Goal: Task Accomplishment & Management: Manage account settings

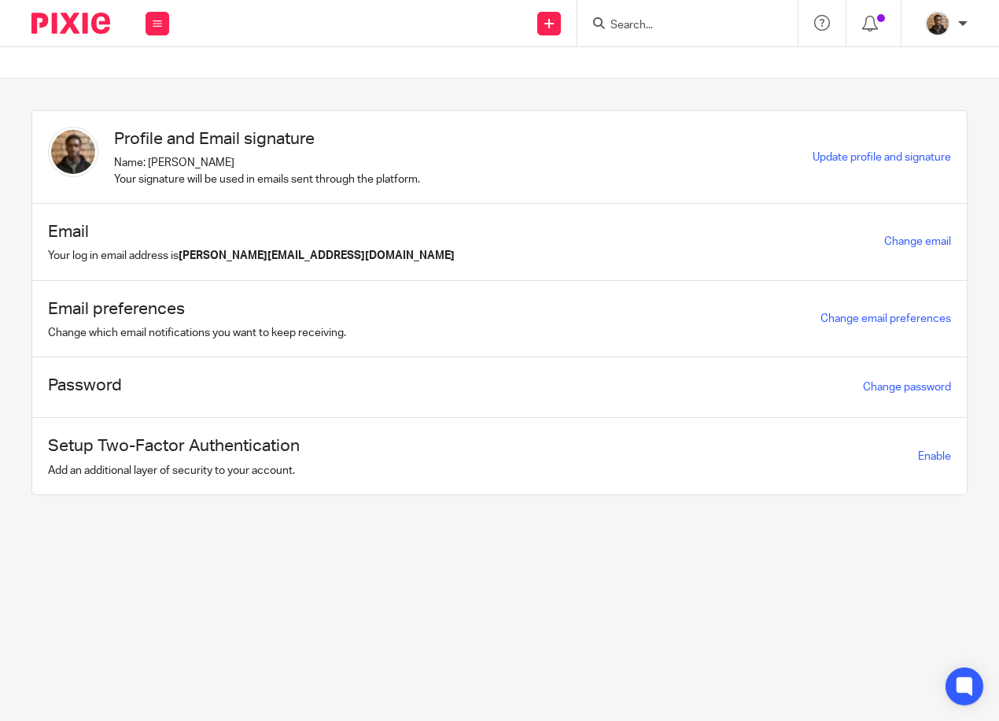
drag, startPoint x: 625, startPoint y: 19, endPoint x: 627, endPoint y: 2, distance: 17.5
click at [625, 19] on input "Search" at bounding box center [680, 26] width 142 height 14
type input "jkd"
drag, startPoint x: 710, startPoint y: 19, endPoint x: 574, endPoint y: 38, distance: 137.4
click at [574, 38] on div "Send new email Create task Add client Request signature jkd JKD Group LTD David…" at bounding box center [592, 23] width 814 height 46
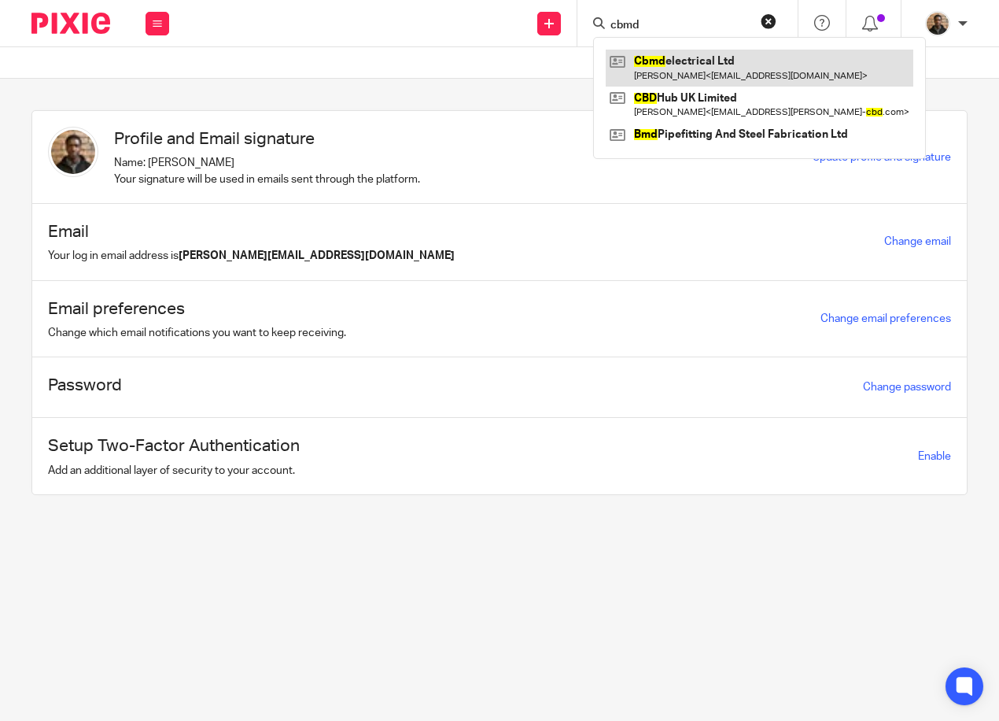
type input "cbmd"
click at [707, 65] on link at bounding box center [760, 68] width 308 height 36
click at [686, 68] on link at bounding box center [760, 68] width 308 height 36
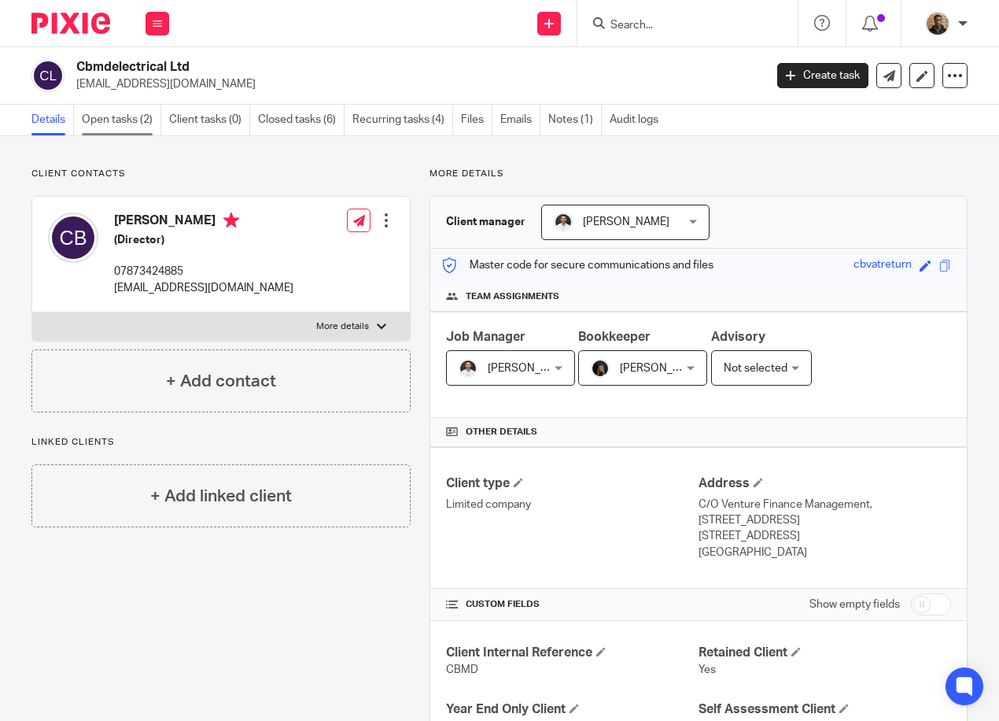
click at [142, 121] on link "Open tasks (2)" at bounding box center [121, 120] width 79 height 31
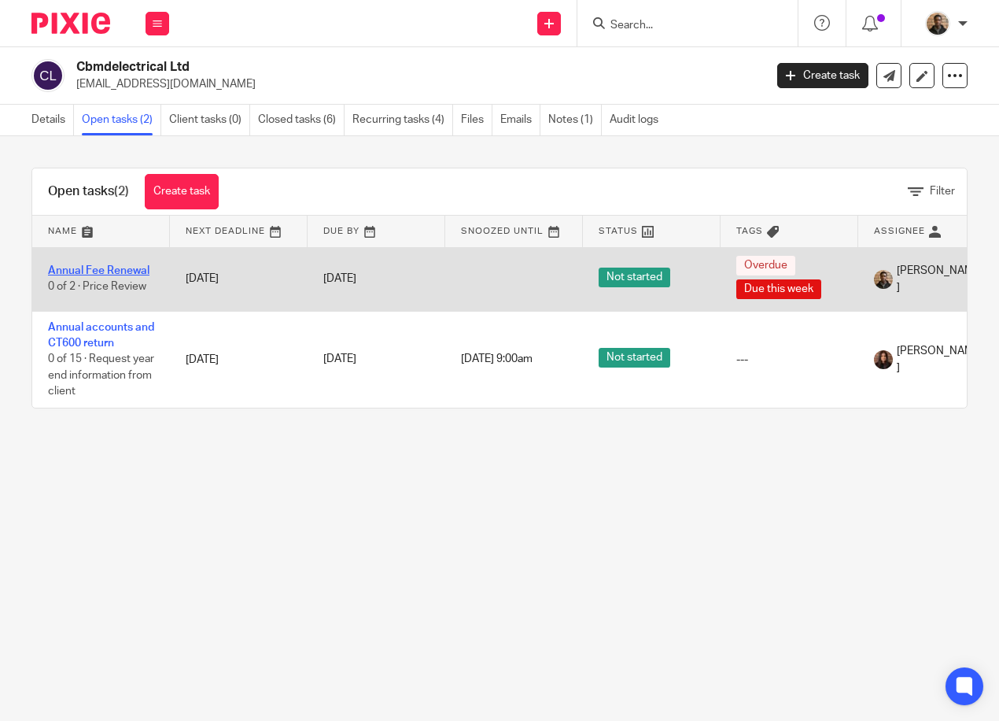
click at [144, 268] on link "Annual Fee Renewal" at bounding box center [98, 270] width 101 height 11
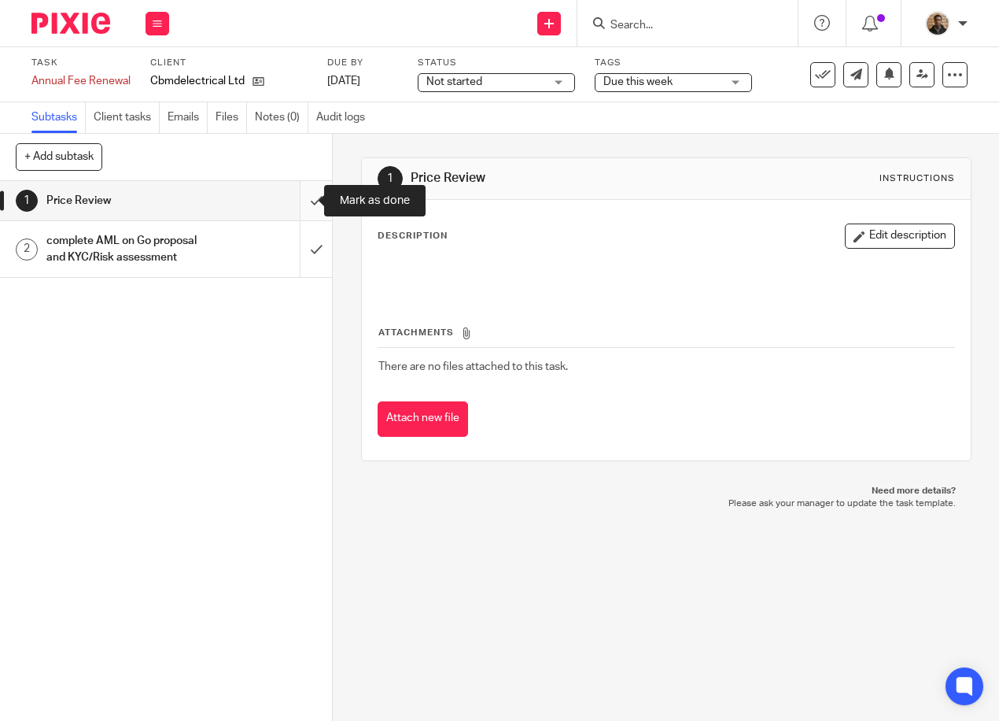
click at [308, 200] on input "submit" at bounding box center [166, 200] width 332 height 39
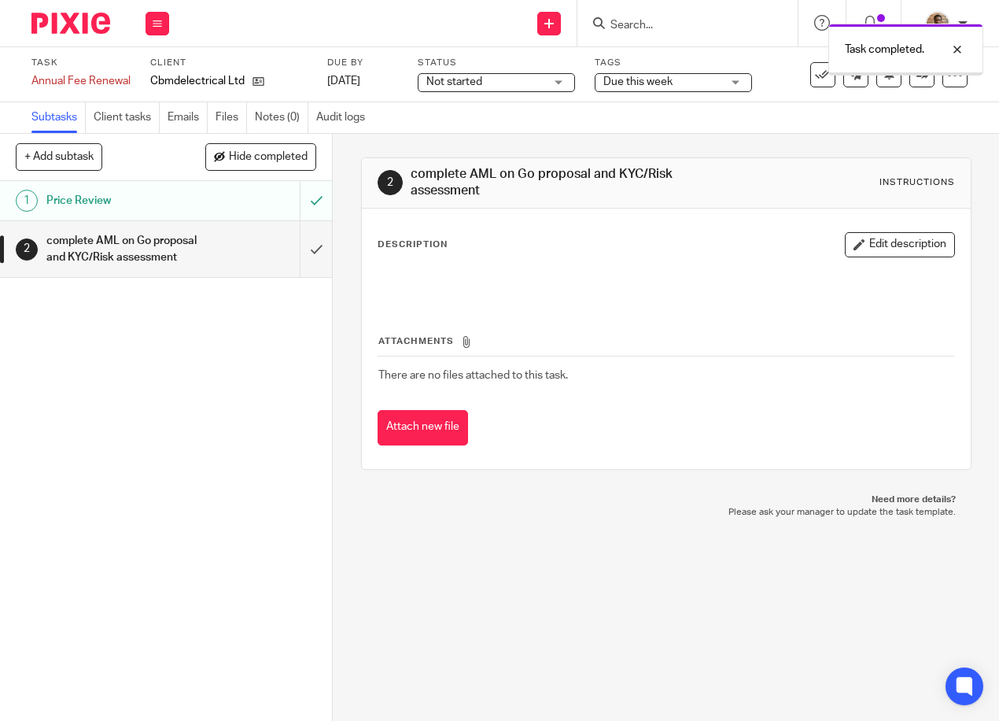
click at [531, 83] on span "Not started" at bounding box center [485, 82] width 118 height 17
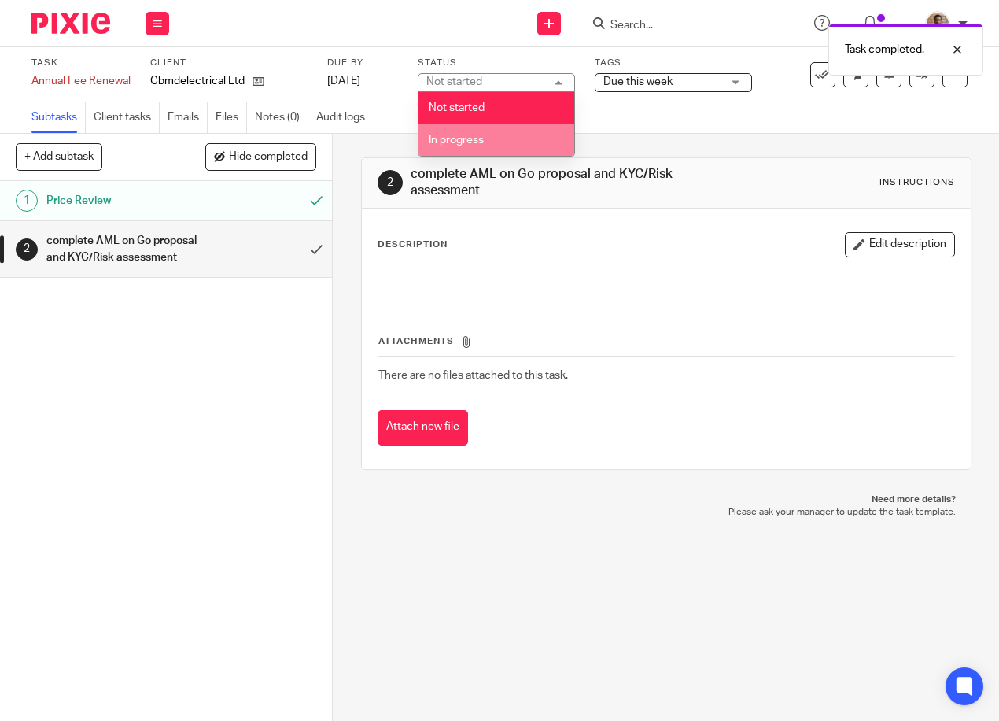
click at [537, 125] on li "In progress" at bounding box center [497, 140] width 156 height 32
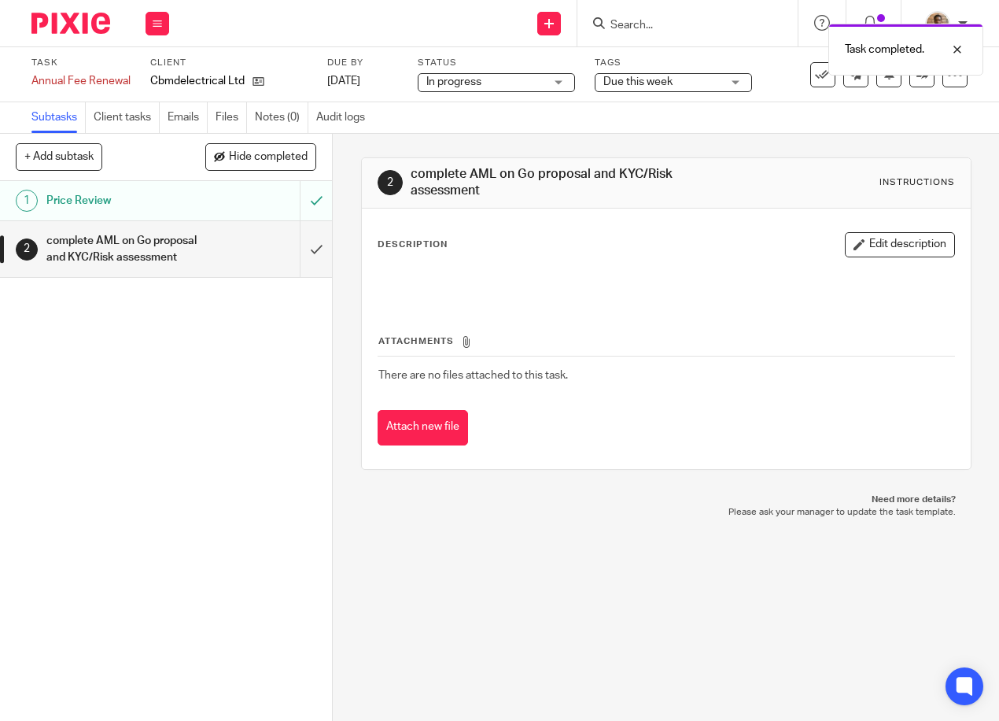
click at [694, 80] on span "Due this week" at bounding box center [662, 82] width 118 height 17
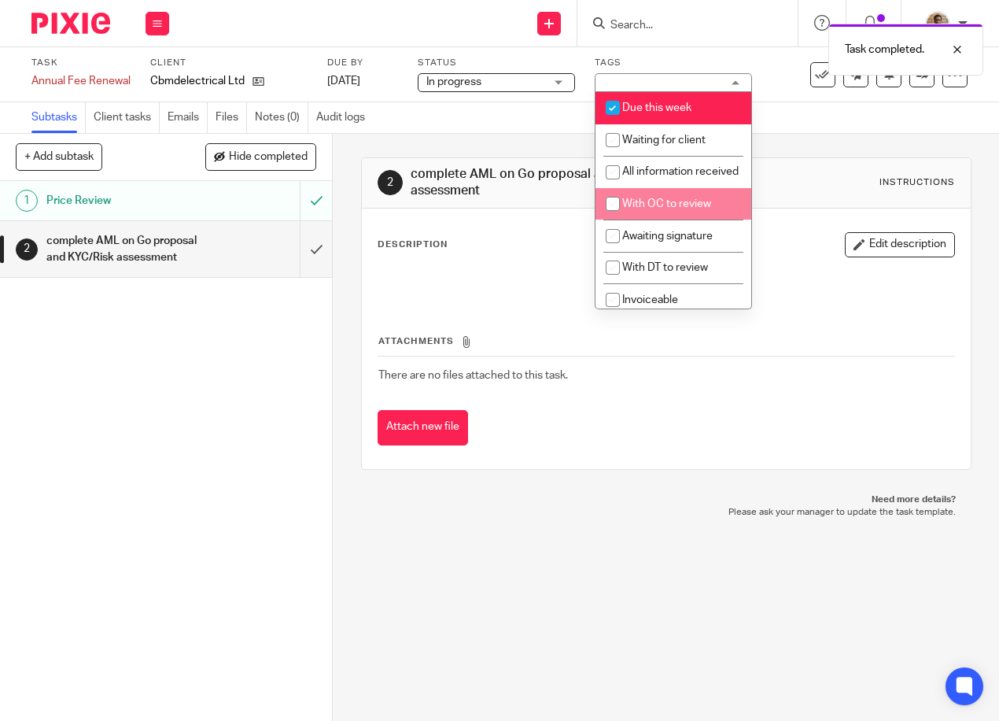
scroll to position [79, 0]
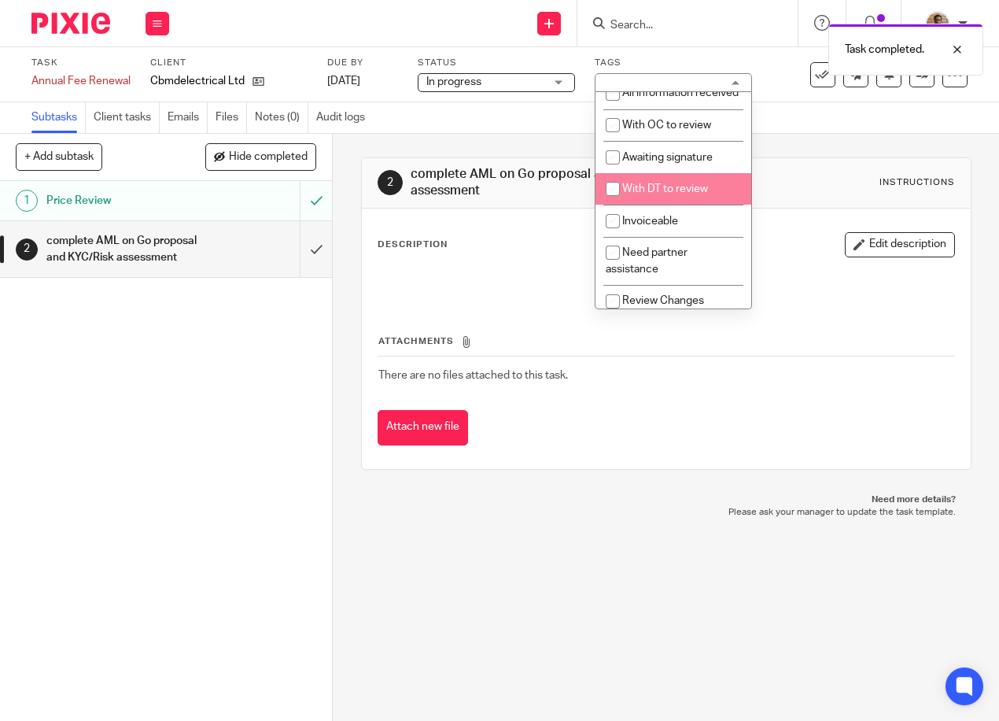
drag, startPoint x: 648, startPoint y: 205, endPoint x: 695, endPoint y: 162, distance: 63.5
click at [648, 194] on span "With DT to review" at bounding box center [665, 188] width 86 height 11
checkbox input "true"
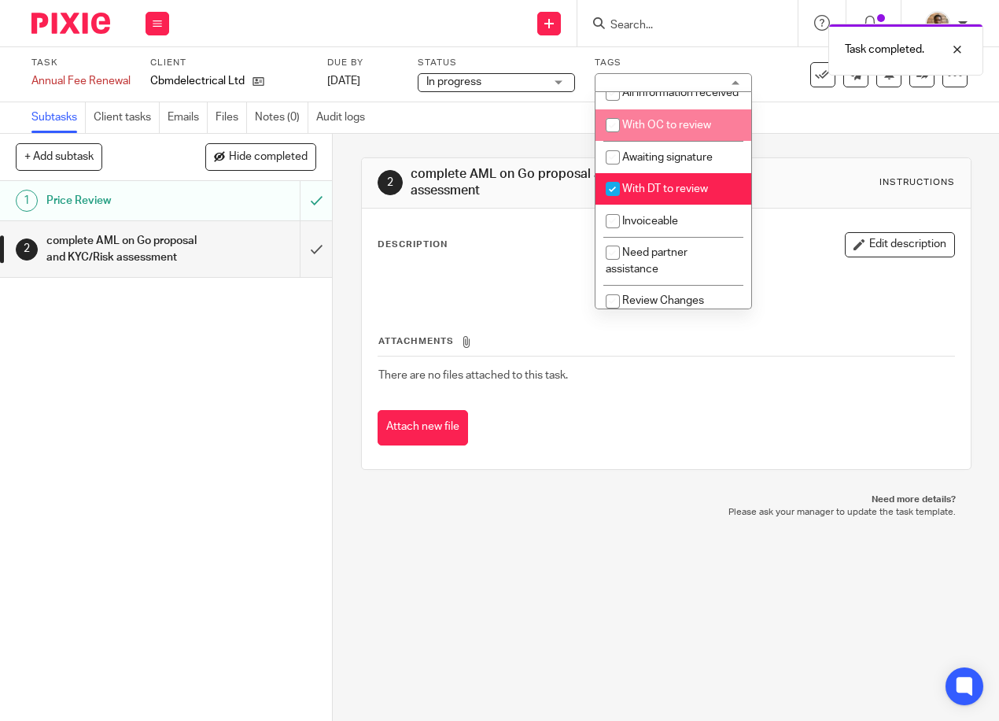
click at [858, 115] on div "Subtasks Client tasks Emails Files Notes (0) Audit logs" at bounding box center [499, 117] width 999 height 31
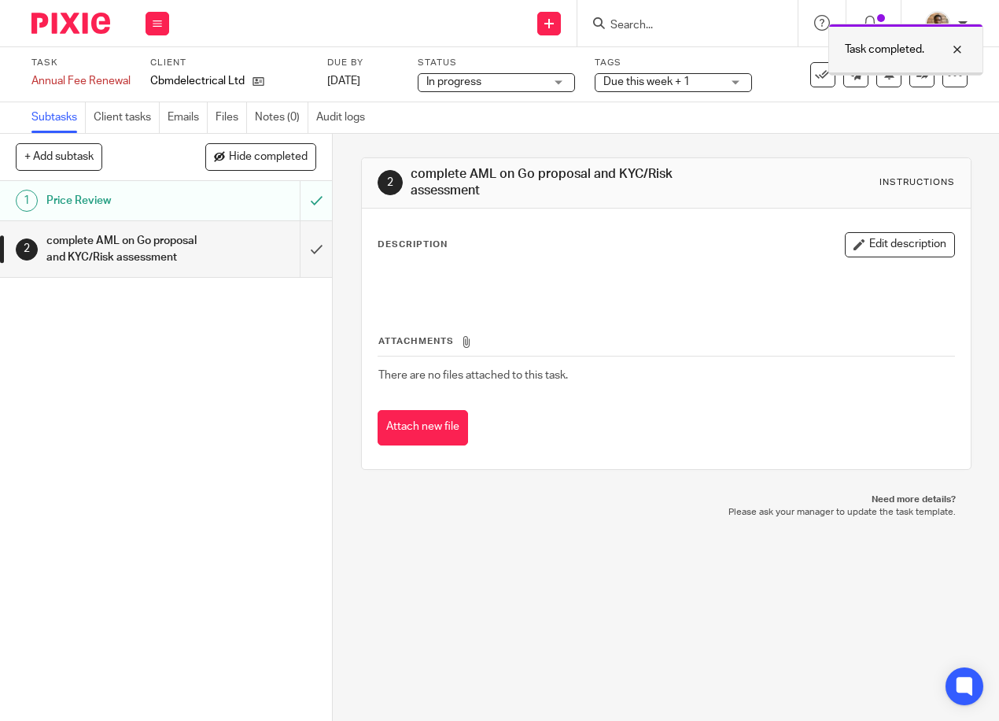
click at [957, 51] on div at bounding box center [945, 49] width 42 height 19
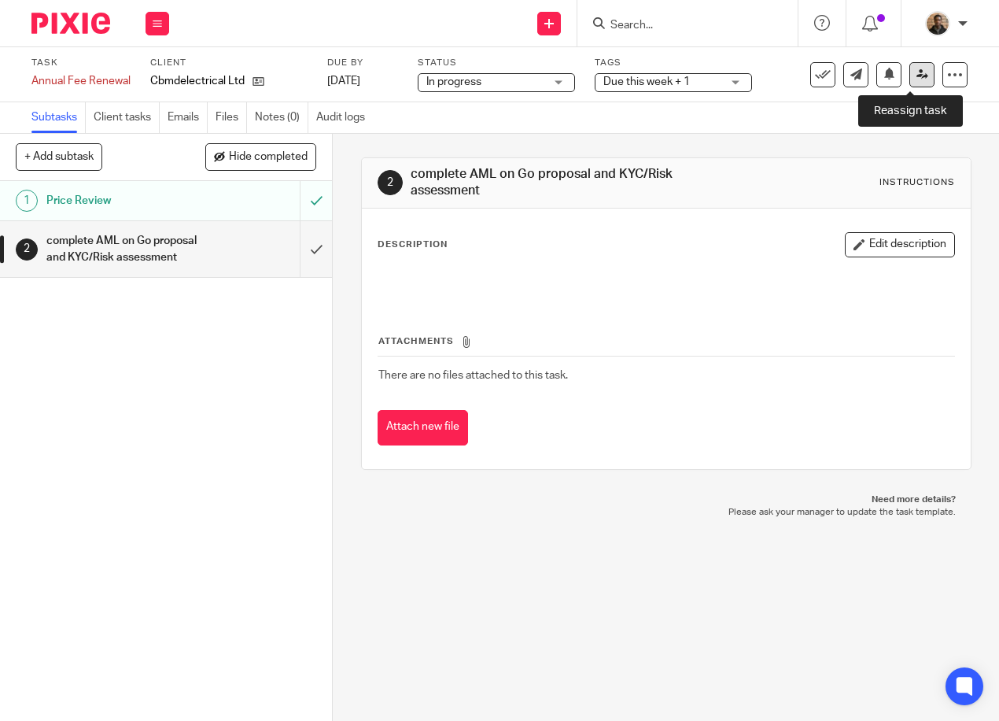
click at [909, 80] on link at bounding box center [921, 74] width 25 height 25
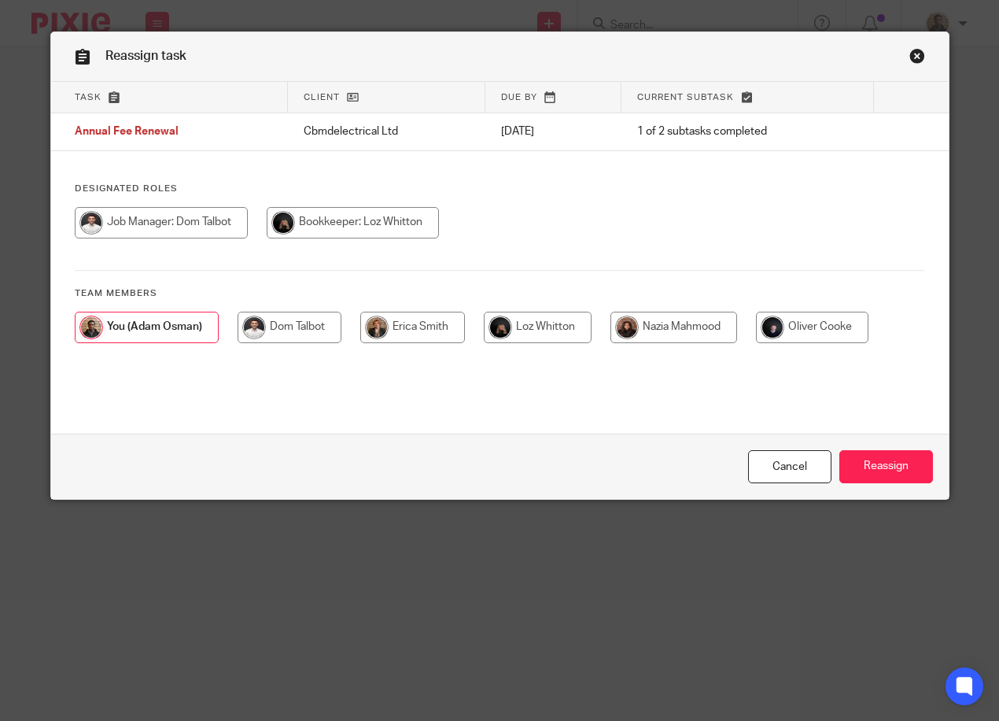
click at [187, 207] on input "radio" at bounding box center [161, 222] width 173 height 31
radio input "true"
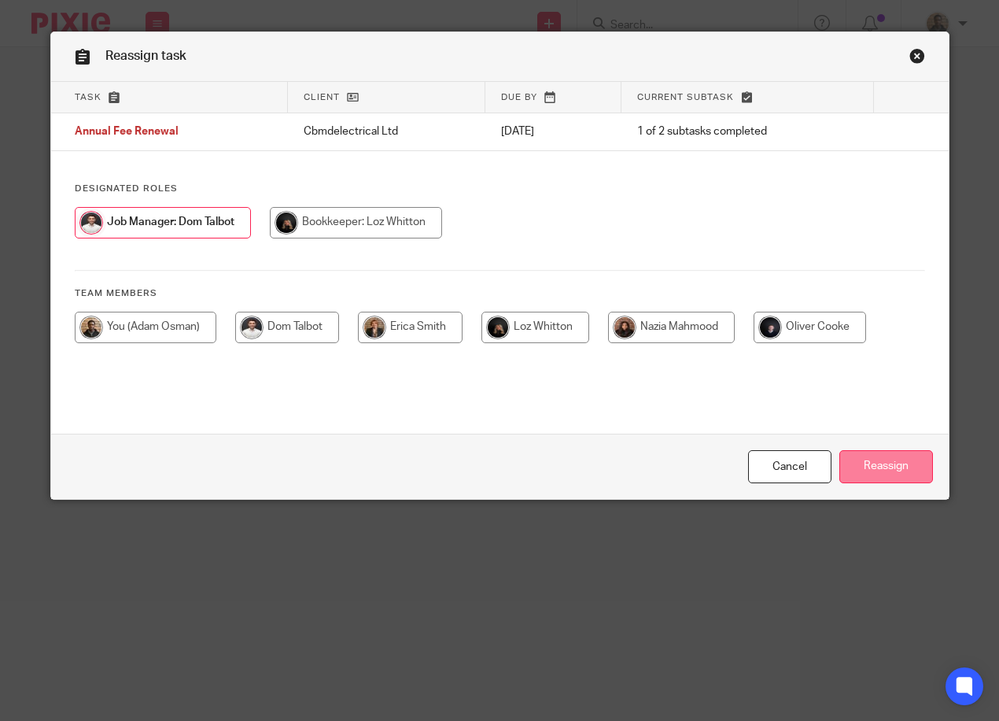
click at [896, 466] on input "Reassign" at bounding box center [886, 467] width 94 height 34
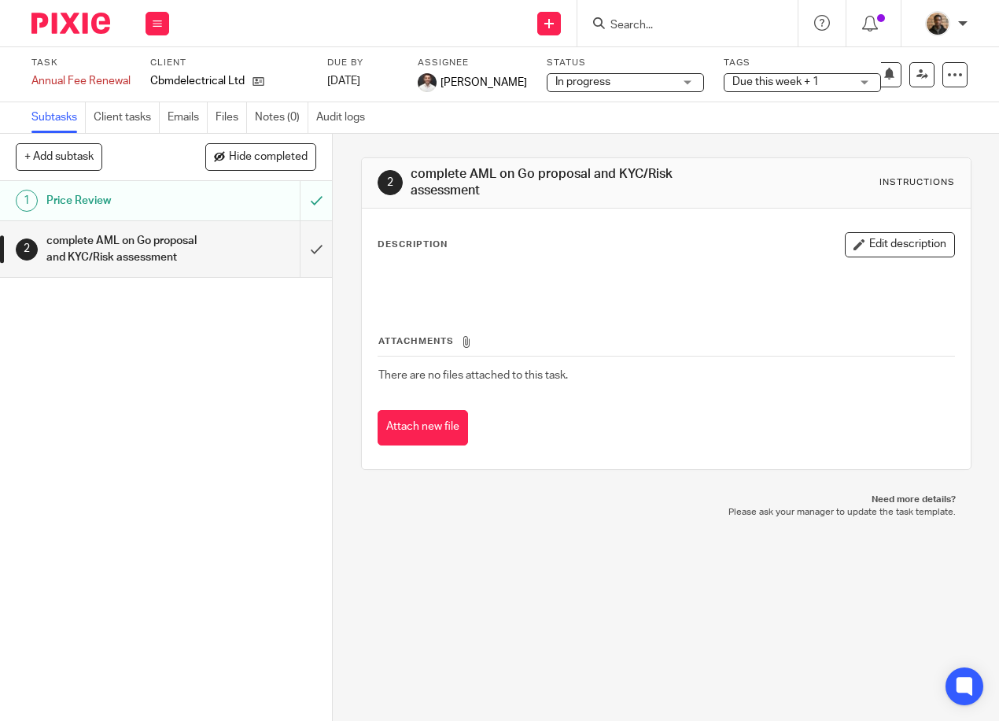
click at [633, 24] on input "Search" at bounding box center [680, 26] width 142 height 14
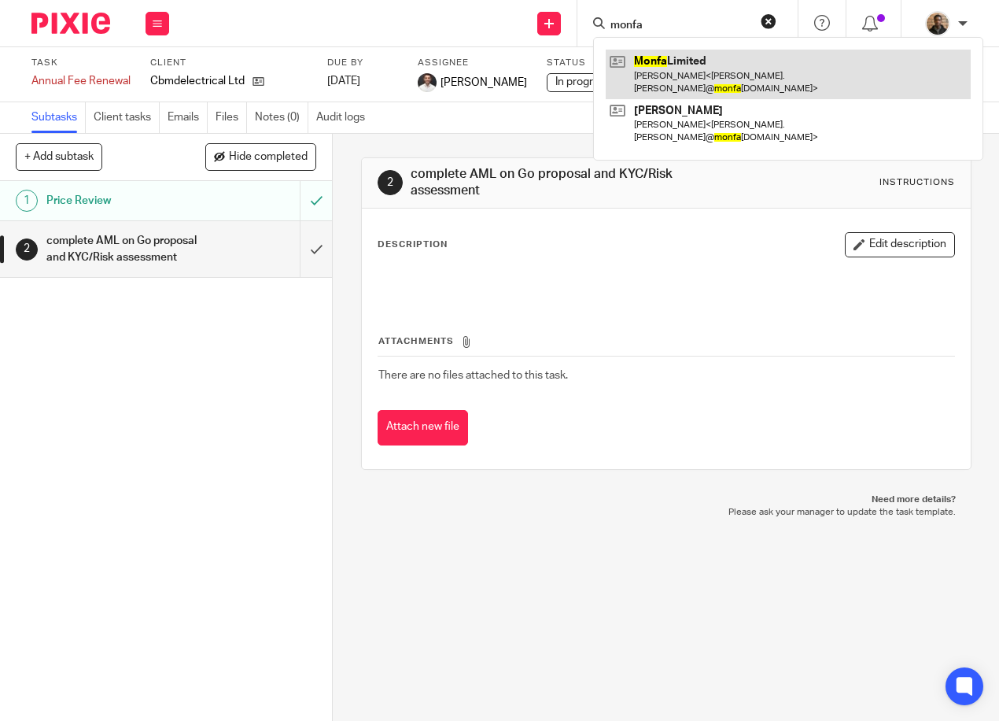
type input "monfa"
click at [647, 56] on link at bounding box center [788, 74] width 365 height 49
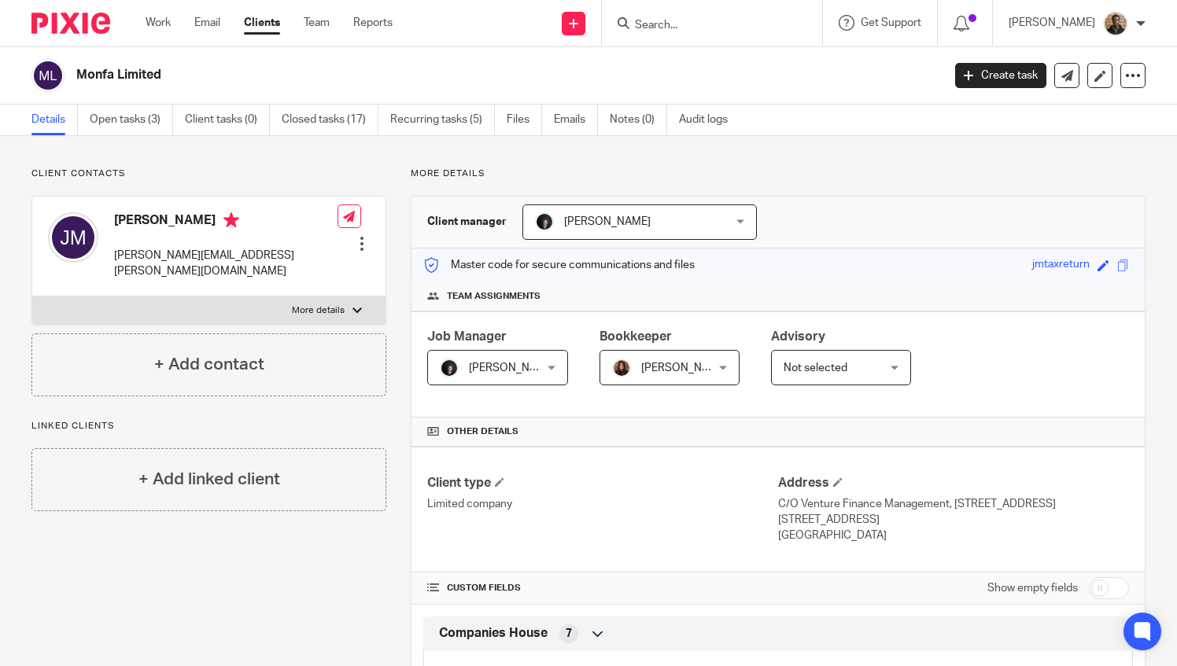
drag, startPoint x: 160, startPoint y: 29, endPoint x: 170, endPoint y: 39, distance: 13.4
click at [160, 30] on link "Work" at bounding box center [158, 23] width 25 height 16
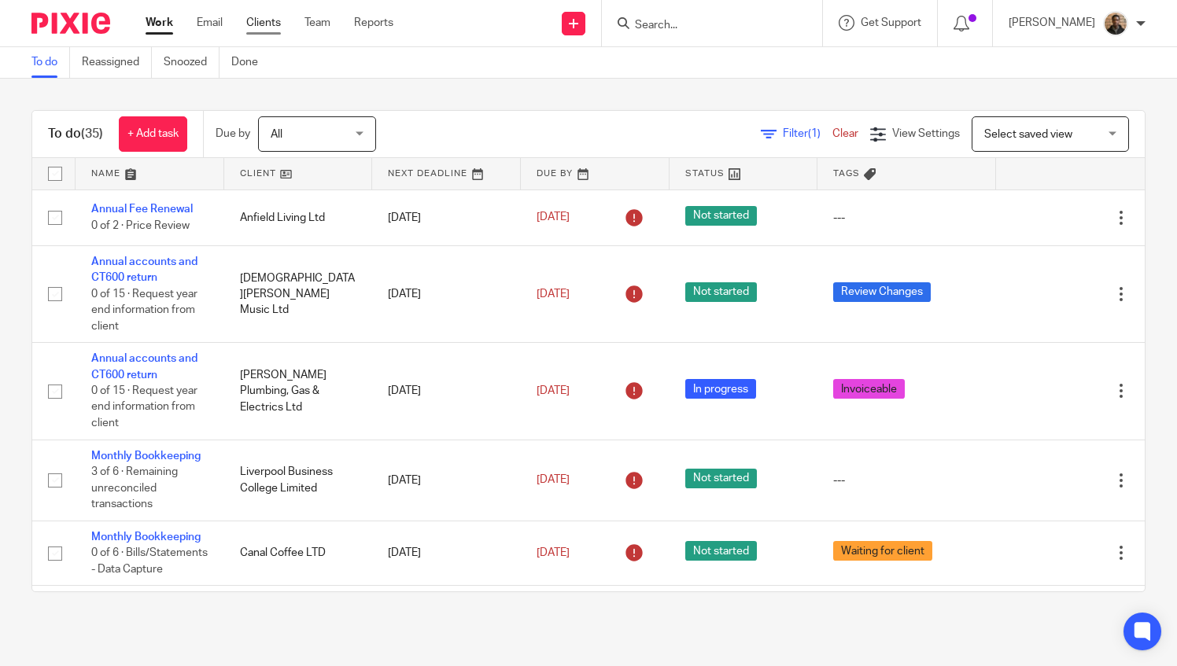
click at [258, 27] on link "Clients" at bounding box center [263, 23] width 35 height 16
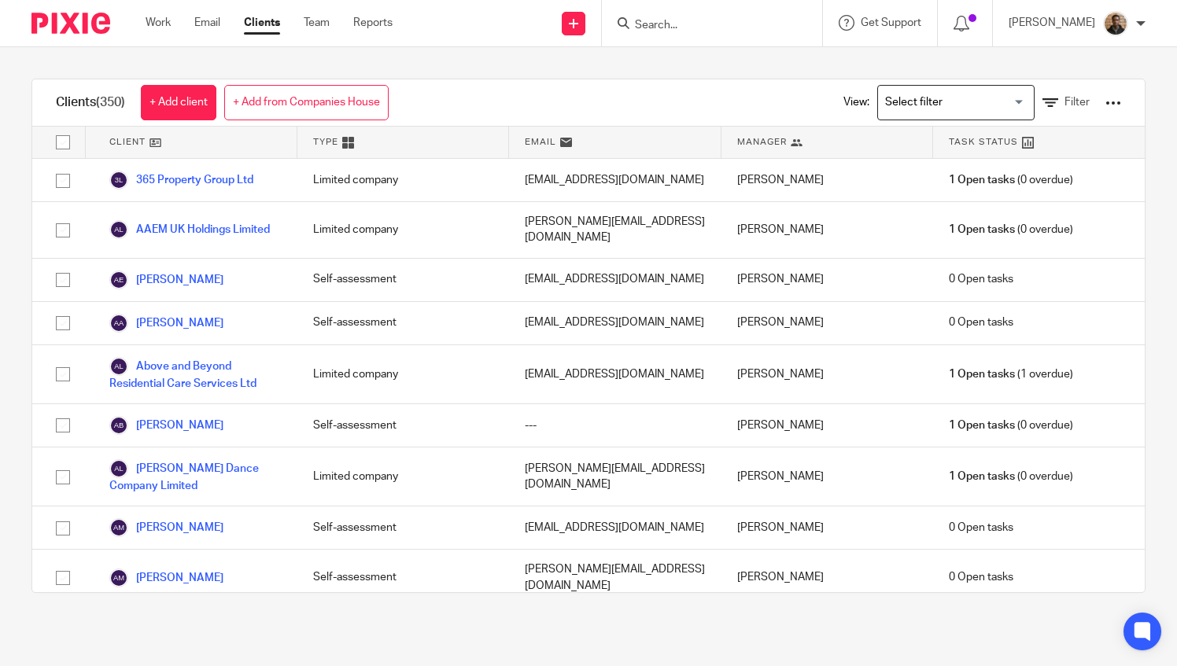
click at [683, 37] on div at bounding box center [712, 23] width 220 height 46
click at [684, 27] on input "Search" at bounding box center [704, 26] width 142 height 14
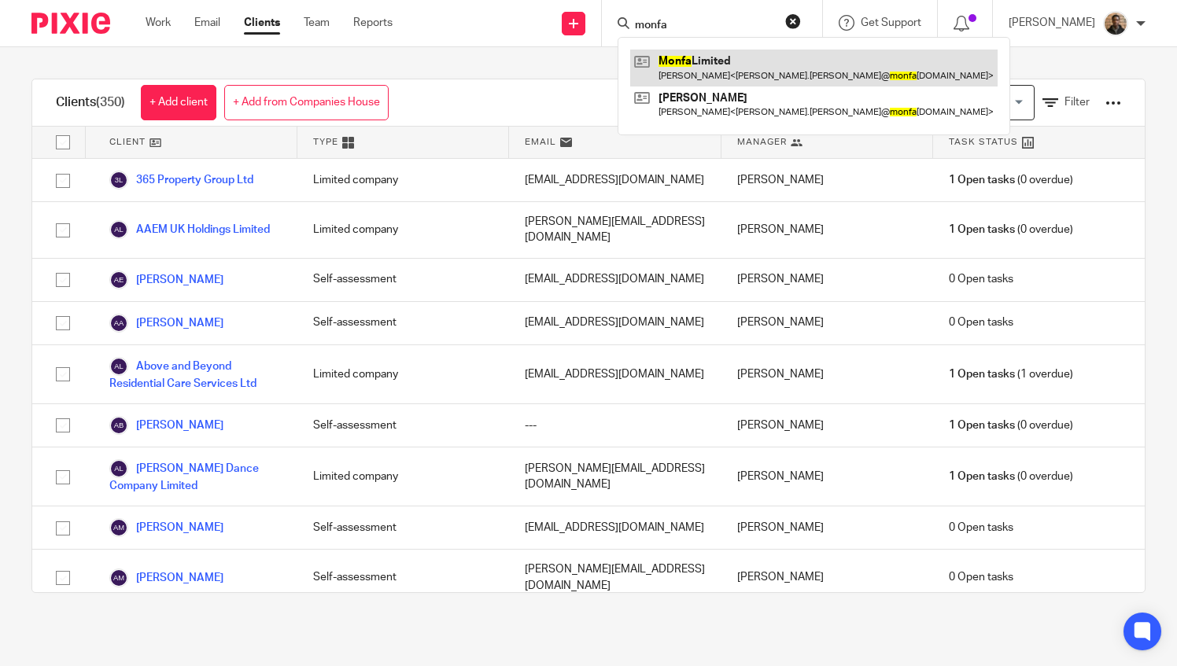
type input "monfa"
click at [744, 71] on link at bounding box center [813, 68] width 367 height 36
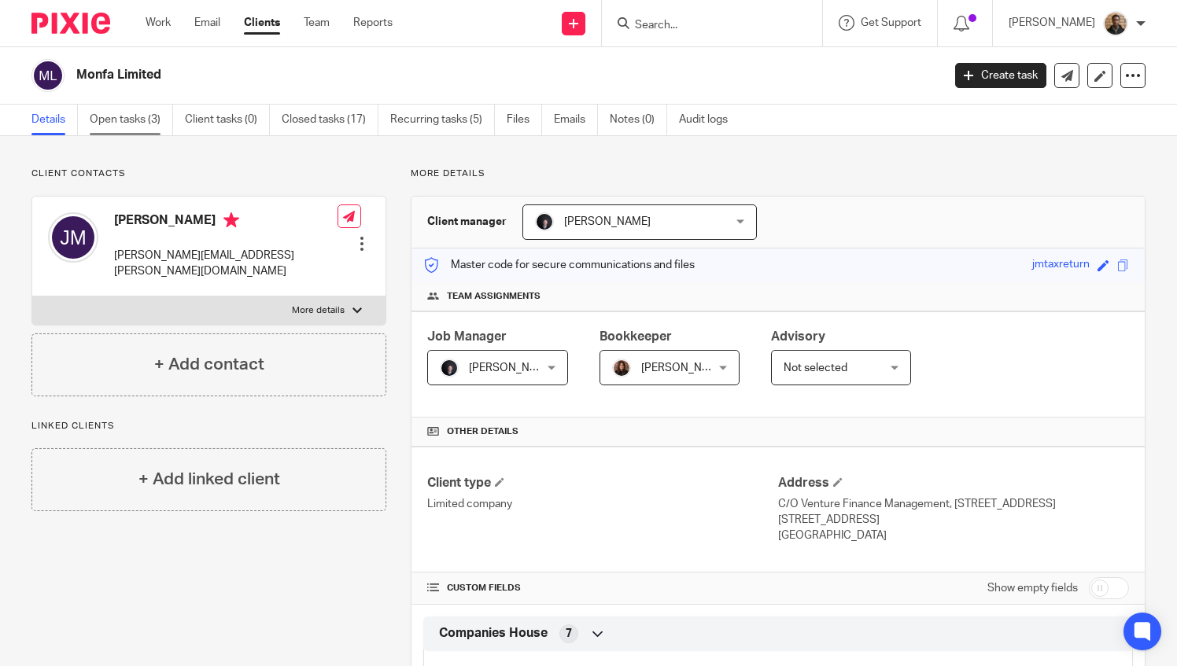
click at [135, 127] on link "Open tasks (3)" at bounding box center [131, 120] width 83 height 31
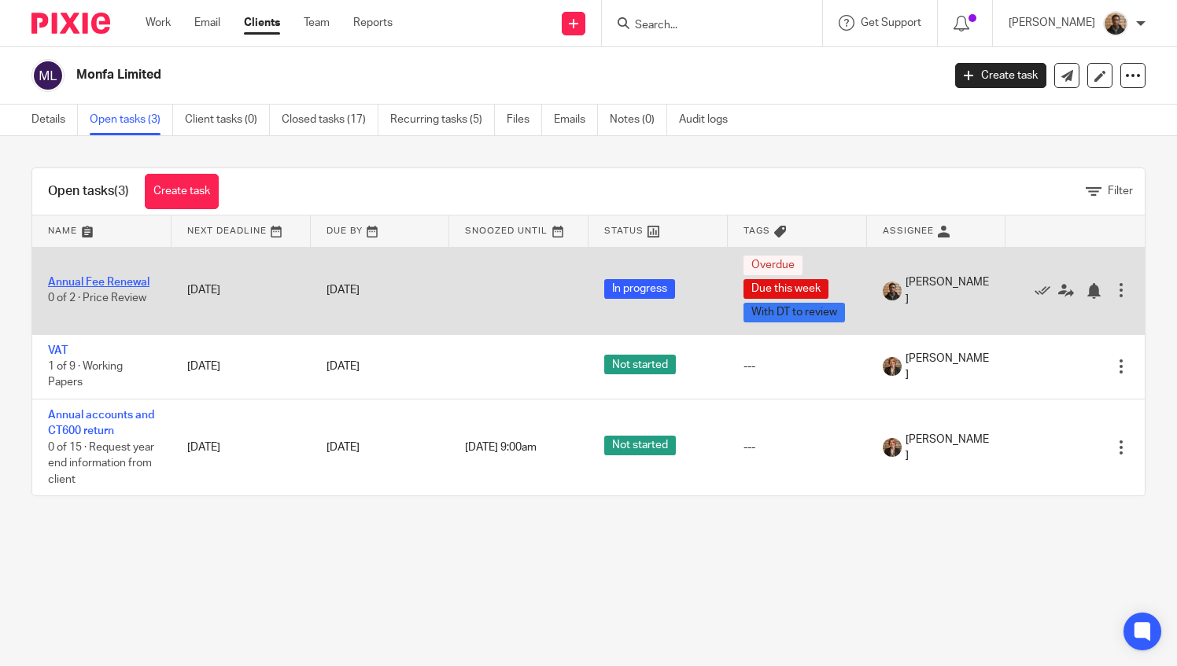
click at [112, 278] on link "Annual Fee Renewal" at bounding box center [98, 282] width 101 height 11
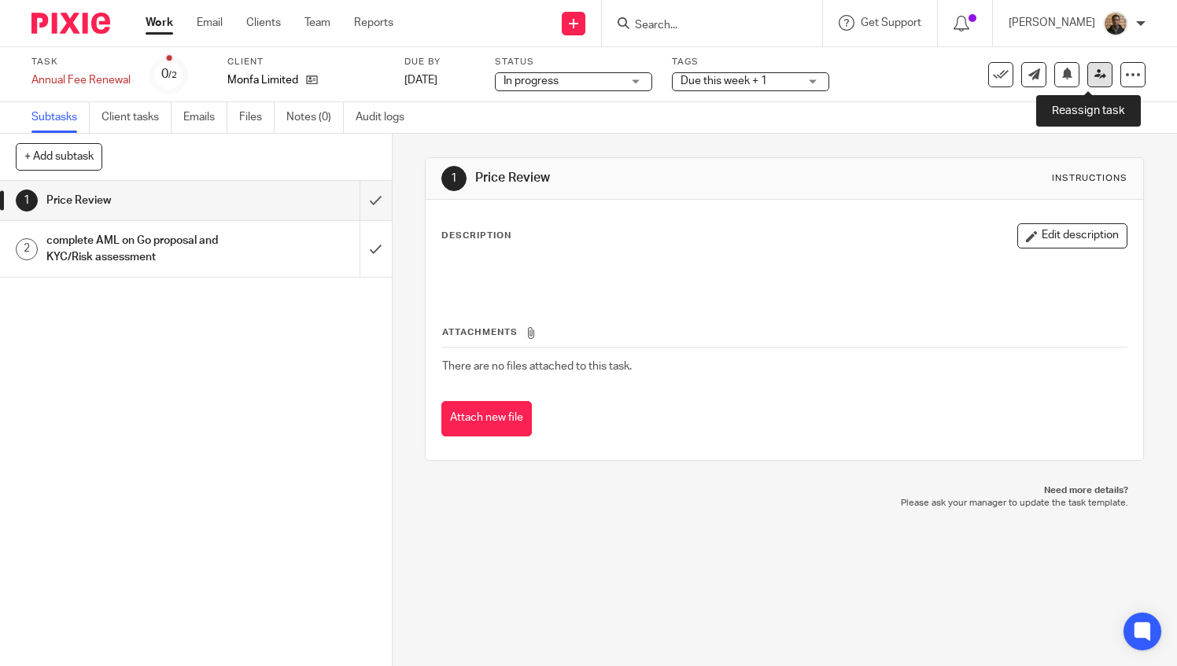
click at [1094, 71] on icon at bounding box center [1100, 74] width 12 height 12
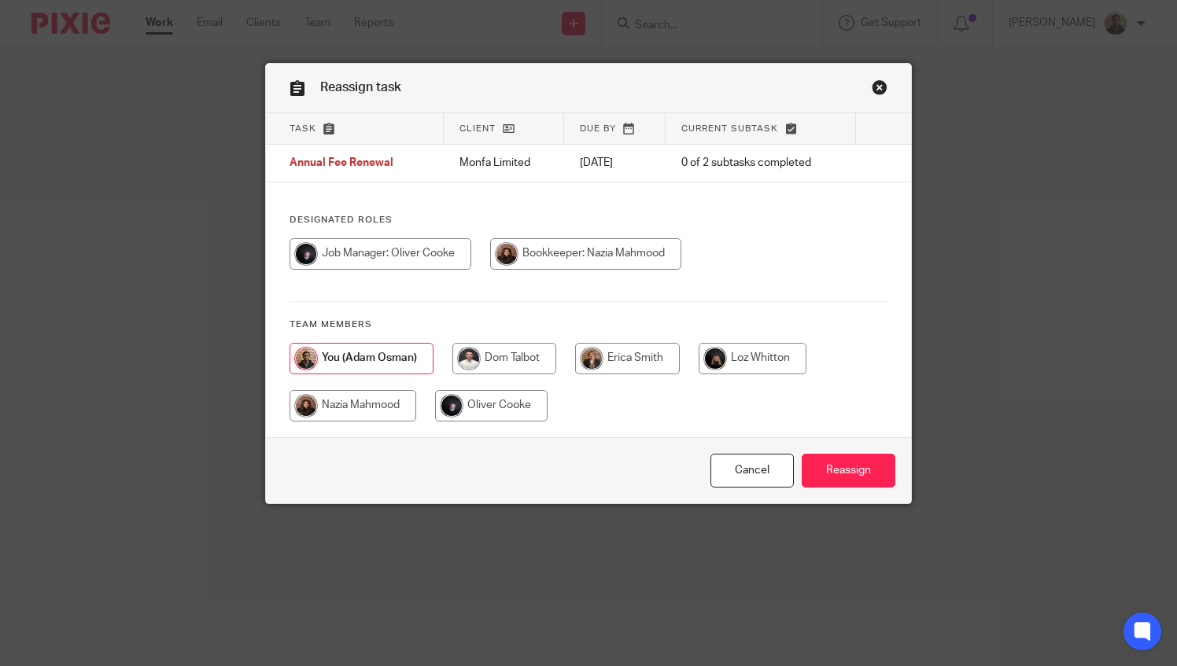
click at [876, 87] on link "Close this dialog window" at bounding box center [880, 89] width 16 height 21
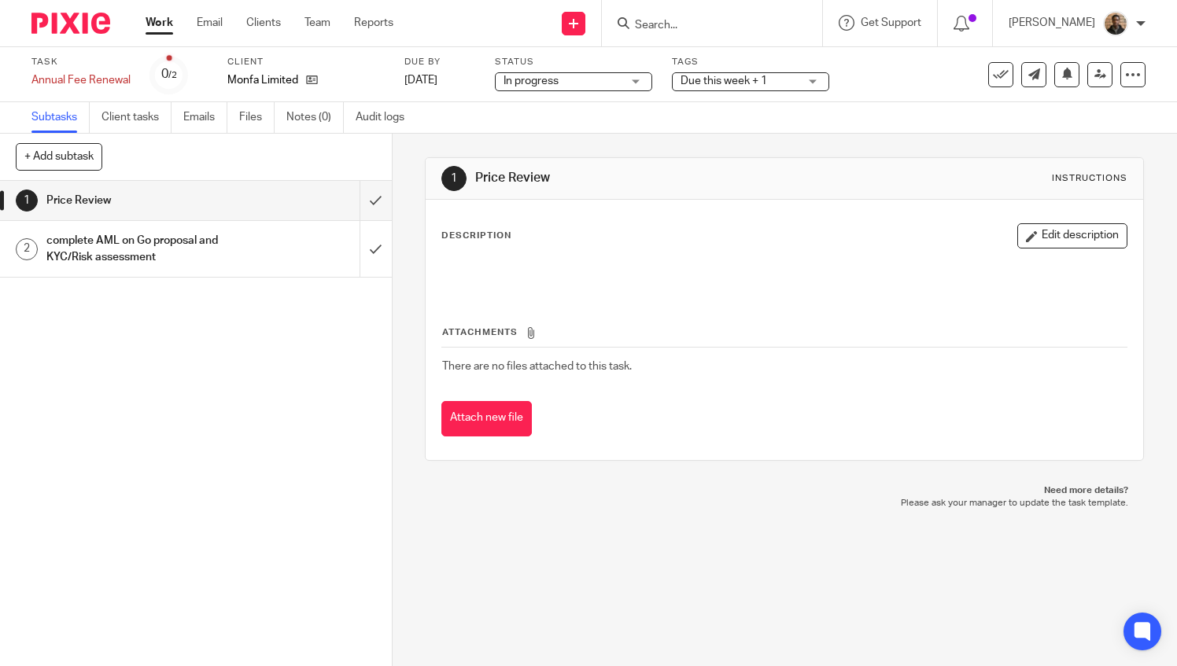
click at [149, 30] on link "Work" at bounding box center [160, 23] width 28 height 16
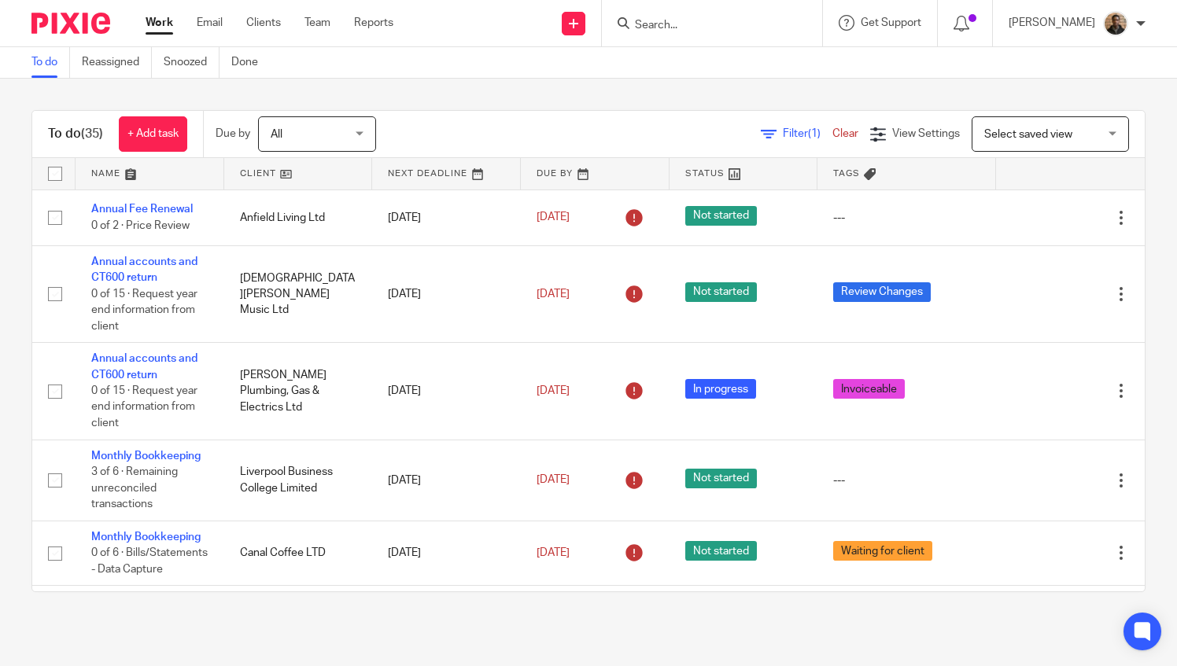
click at [134, 179] on link at bounding box center [150, 173] width 149 height 31
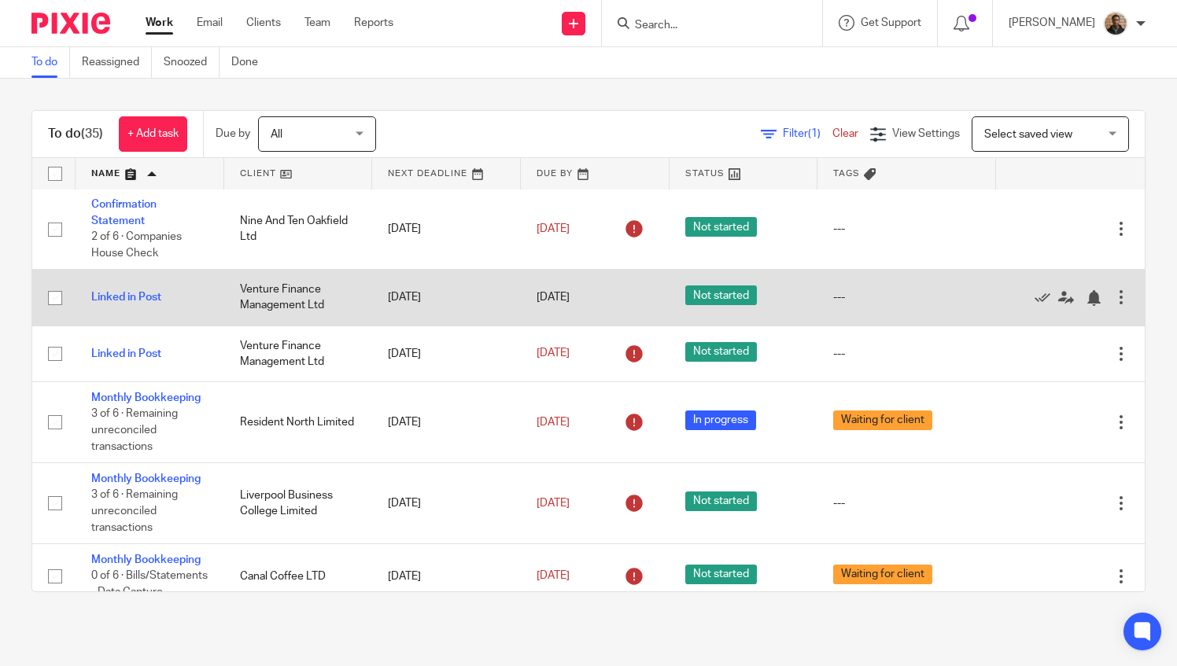
scroll to position [944, 0]
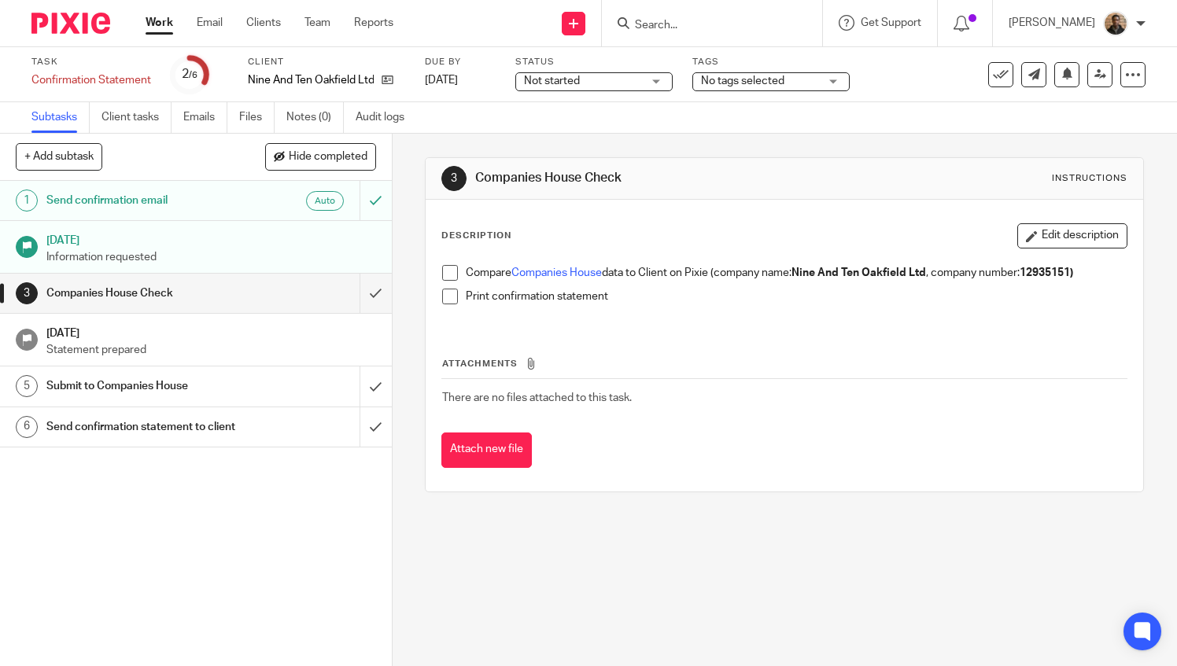
drag, startPoint x: 207, startPoint y: 197, endPoint x: 219, endPoint y: 200, distance: 12.8
click at [207, 197] on h1 "Send confirmation email" at bounding box center [145, 201] width 198 height 24
click at [208, 194] on h1 "Send confirmation email" at bounding box center [145, 201] width 198 height 24
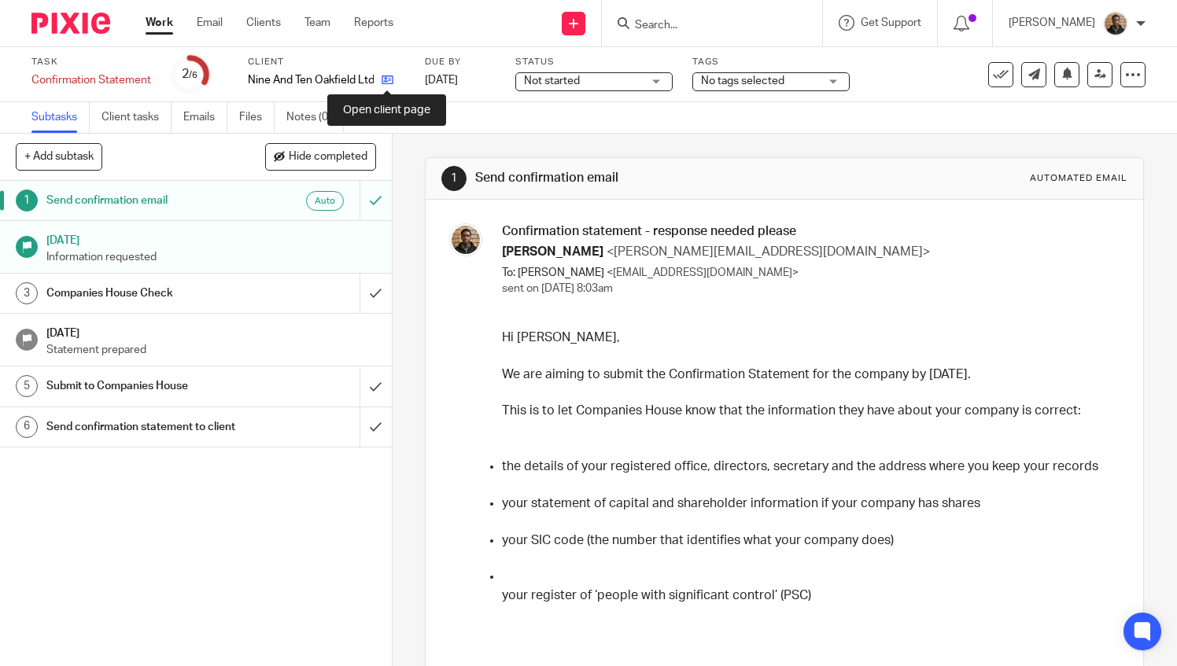
click at [387, 80] on icon at bounding box center [388, 80] width 12 height 12
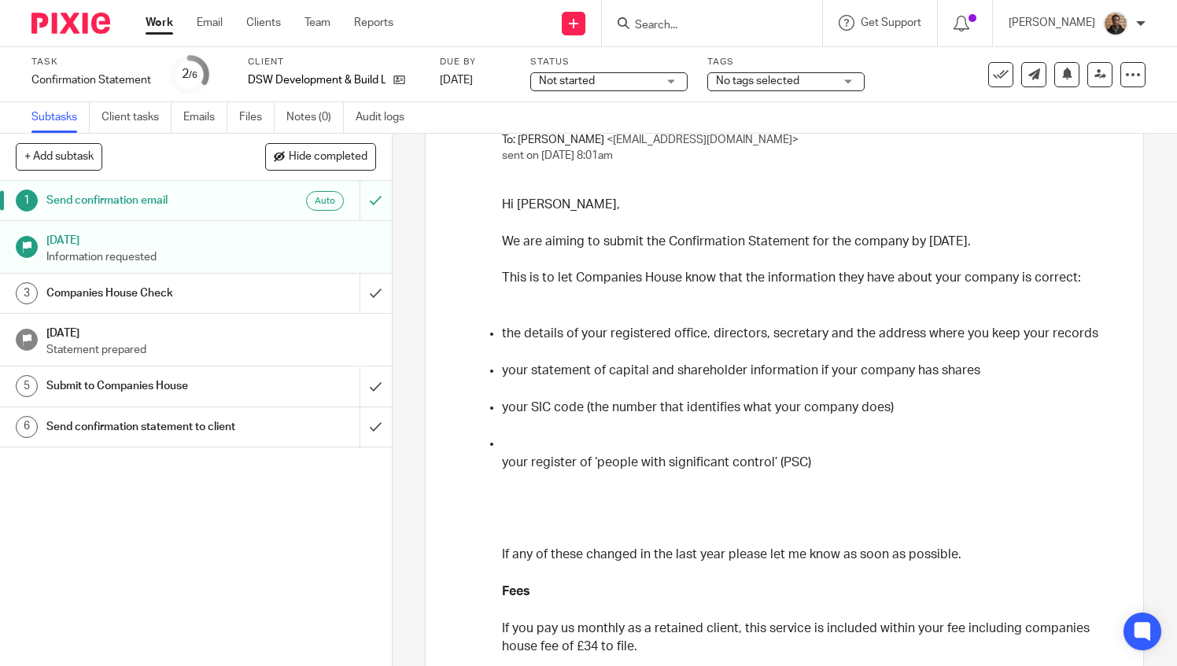
scroll to position [157, 0]
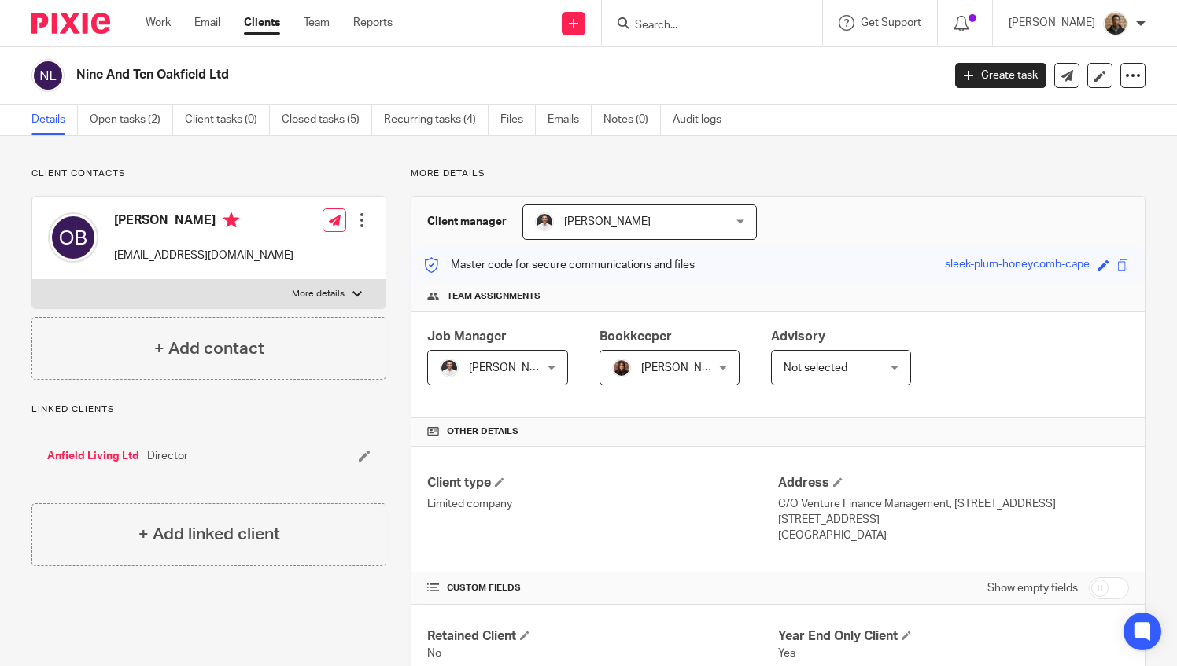
click at [690, 13] on form at bounding box center [717, 23] width 168 height 20
click at [694, 21] on input "Search" at bounding box center [704, 26] width 142 height 14
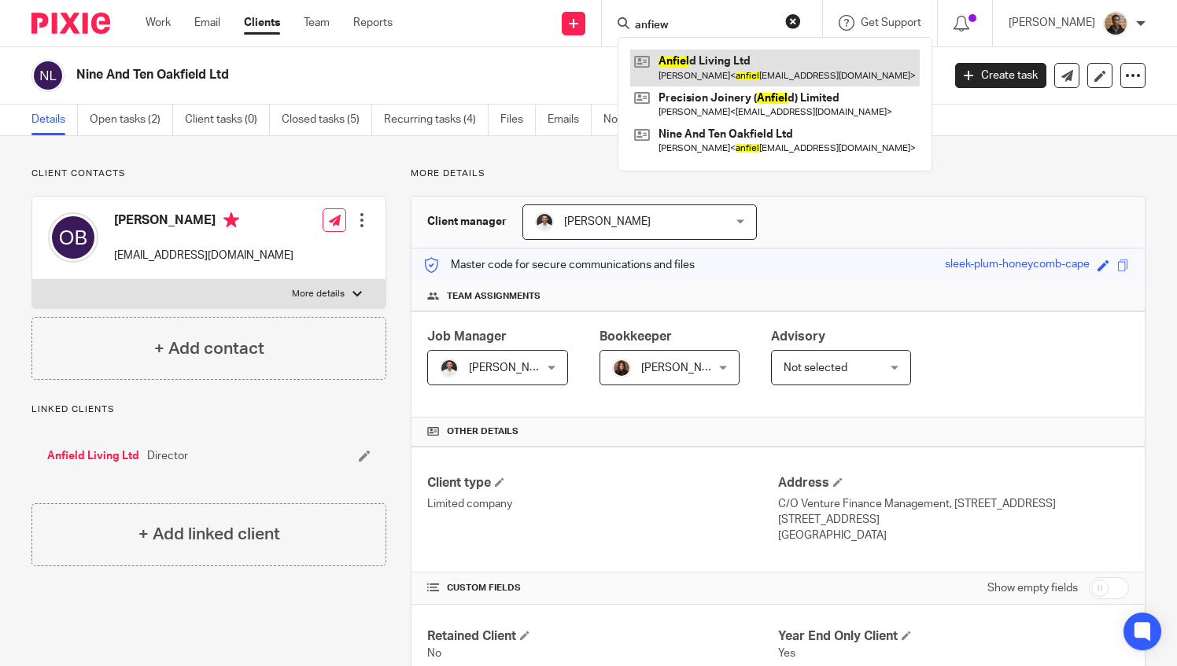
type input "anfiew"
click at [761, 65] on link at bounding box center [775, 68] width 290 height 36
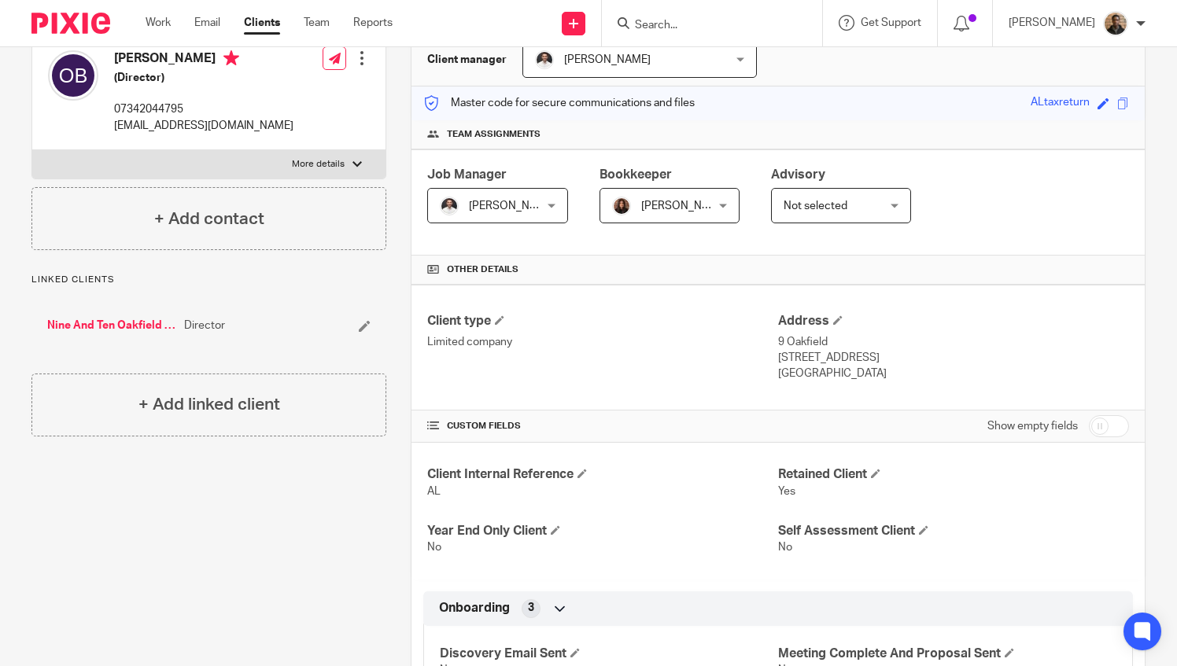
scroll to position [79, 0]
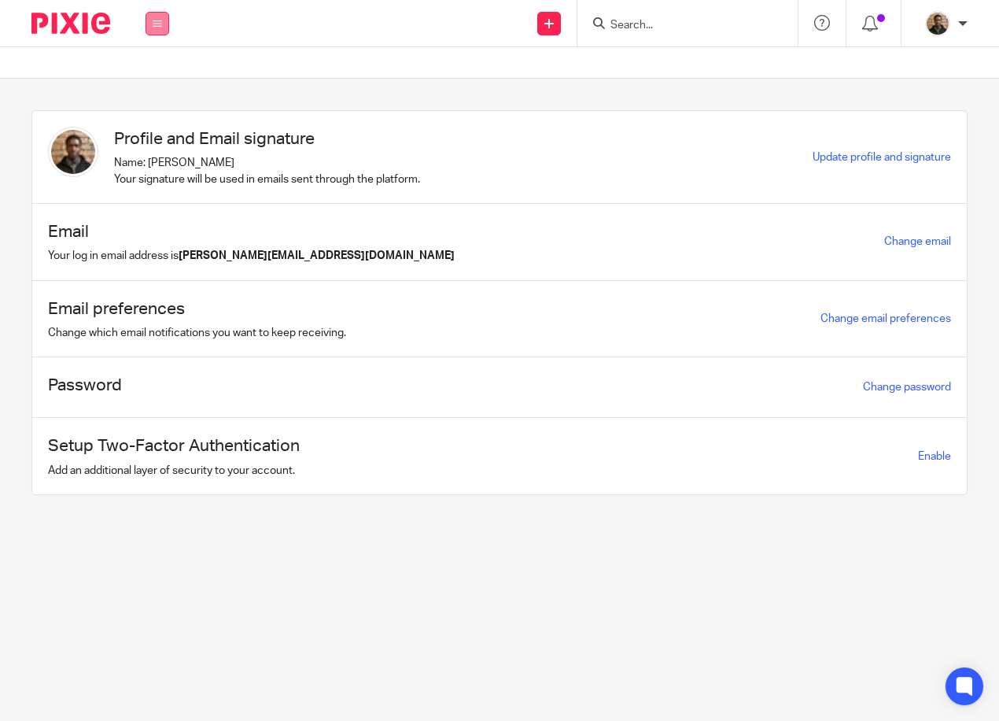
click at [168, 24] on button at bounding box center [158, 24] width 24 height 24
click at [148, 65] on li "Work" at bounding box center [156, 73] width 43 height 23
click at [151, 72] on link "Work" at bounding box center [147, 73] width 25 height 11
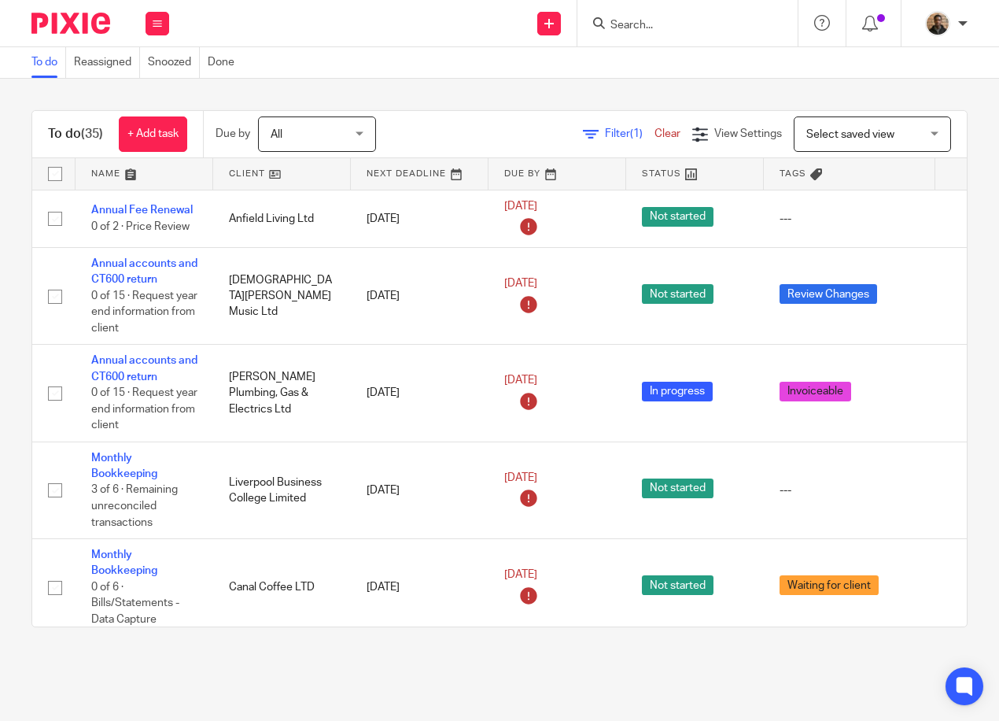
click at [127, 172] on link at bounding box center [145, 173] width 138 height 31
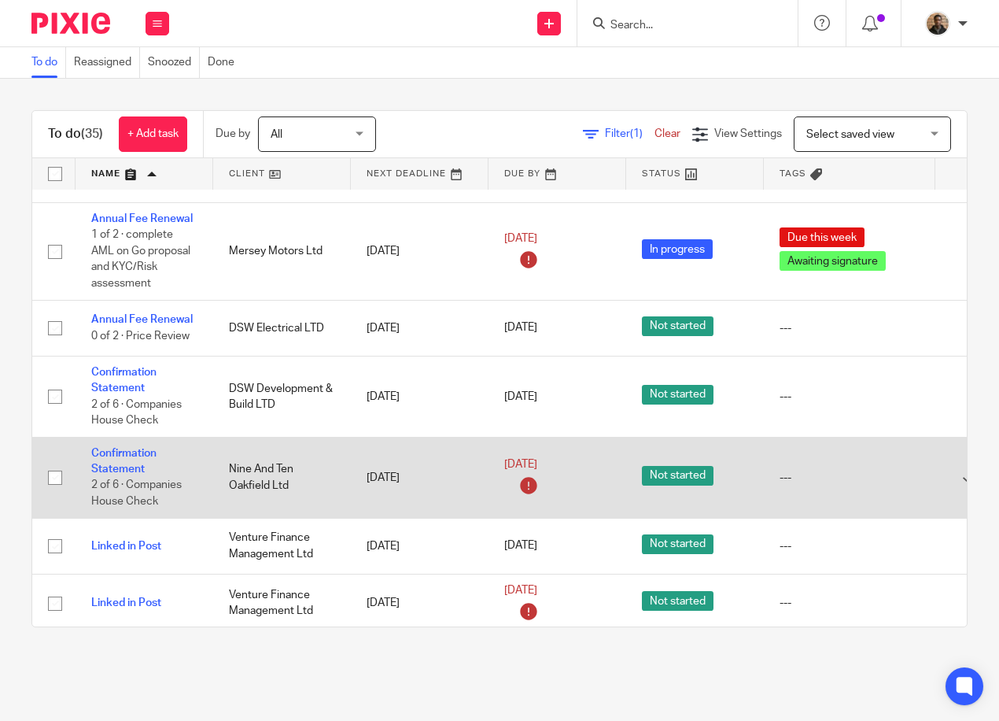
scroll to position [787, 0]
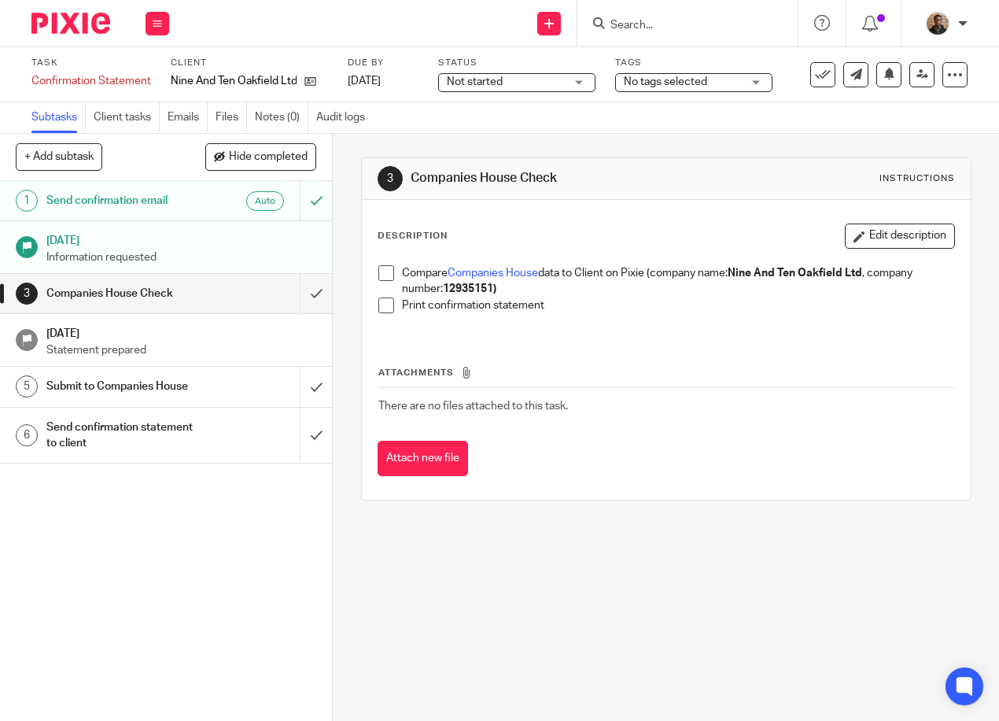
click at [382, 266] on span at bounding box center [386, 273] width 16 height 16
click at [384, 312] on span at bounding box center [386, 305] width 16 height 16
click at [298, 288] on input "submit" at bounding box center [166, 293] width 332 height 39
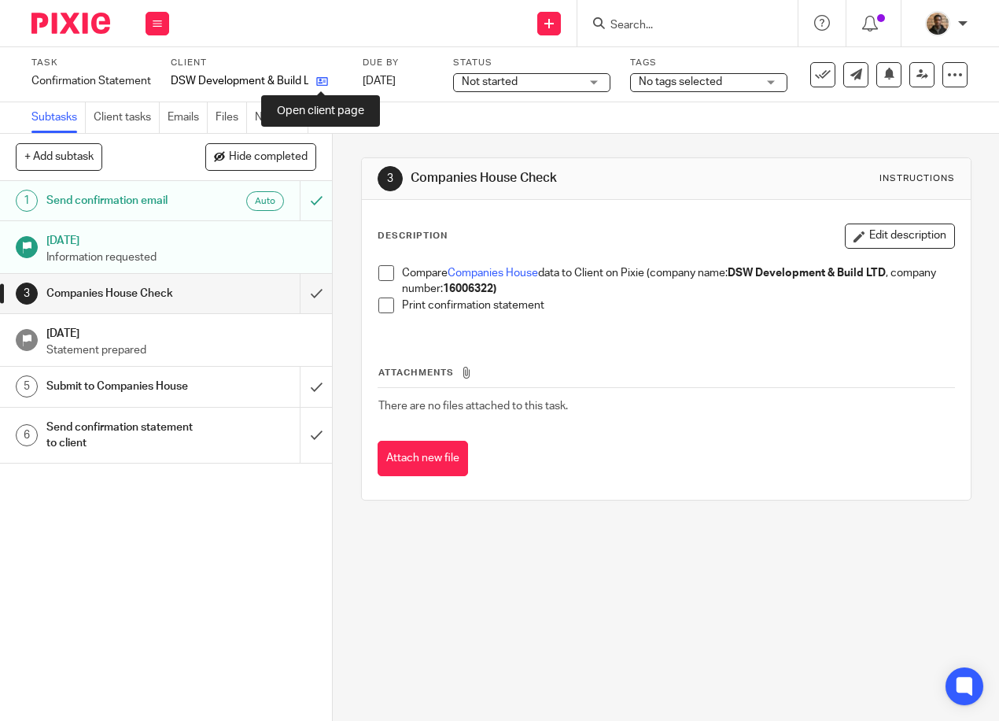
click at [318, 83] on icon at bounding box center [322, 82] width 12 height 12
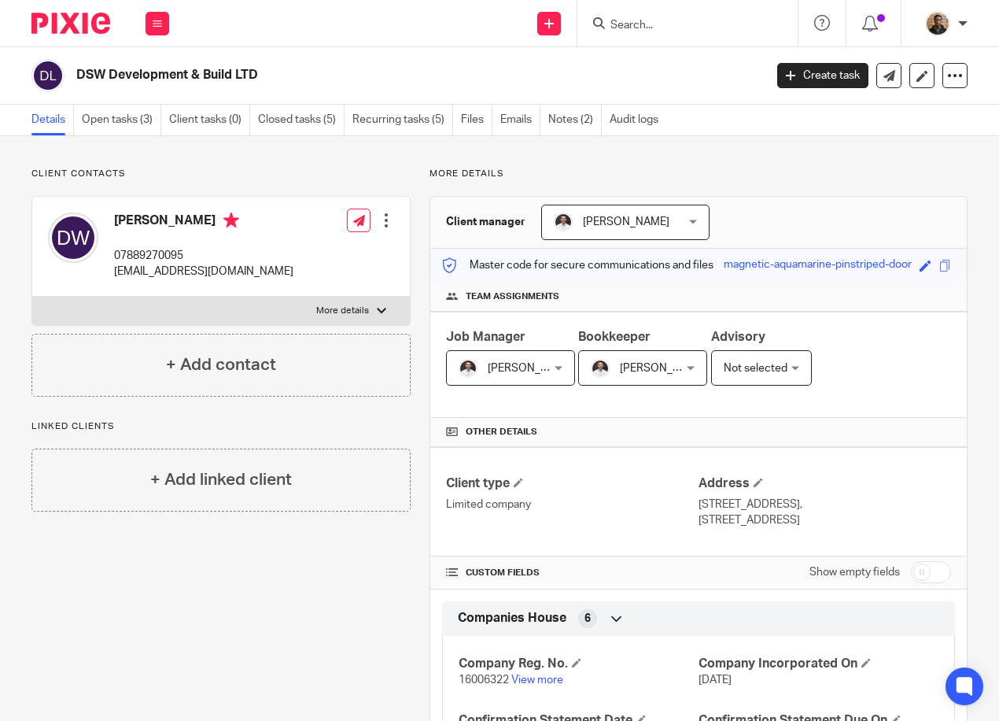
click at [620, 22] on input "Search" at bounding box center [680, 26] width 142 height 14
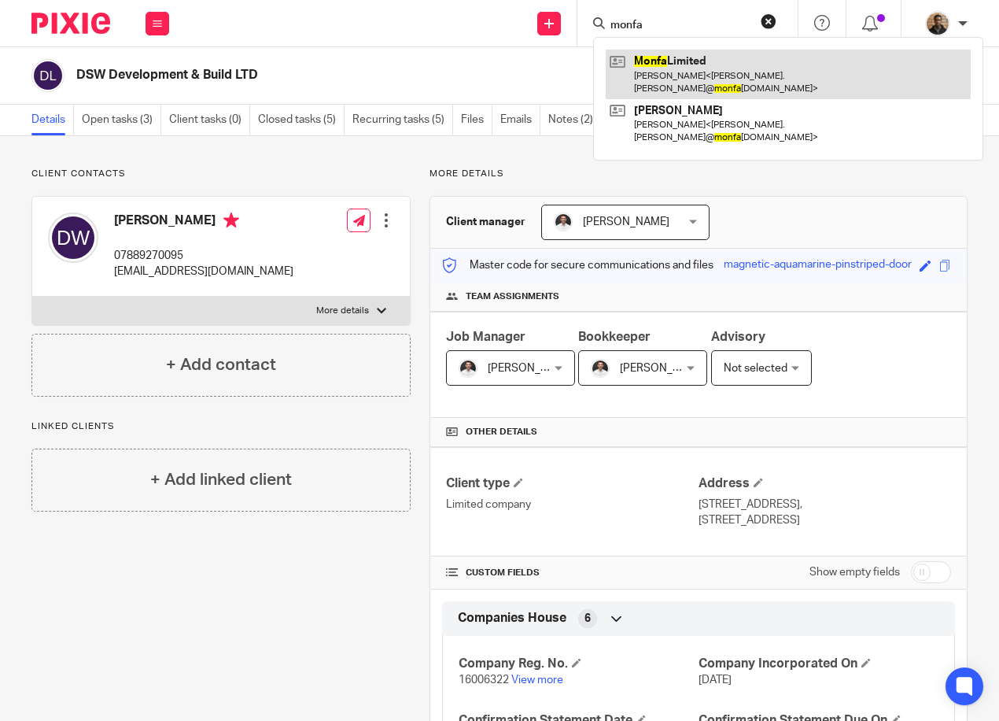
type input "monfa"
click at [648, 65] on link at bounding box center [788, 74] width 365 height 49
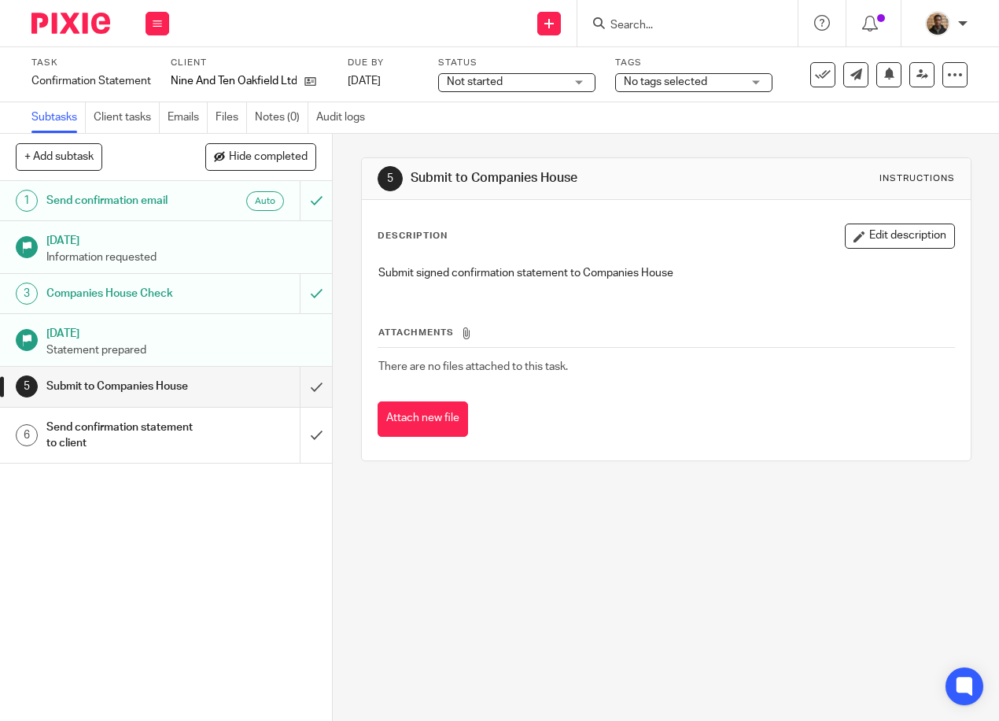
drag, startPoint x: 98, startPoint y: 643, endPoint x: 93, endPoint y: 720, distance: 77.3
click at [98, 643] on div "1 Send confirmation email Auto 6 Oct 2025 Information requested 3 Companies Hou…" at bounding box center [166, 451] width 332 height 540
click at [659, 16] on form at bounding box center [693, 23] width 168 height 20
click at [619, 20] on input "Search" at bounding box center [680, 26] width 142 height 14
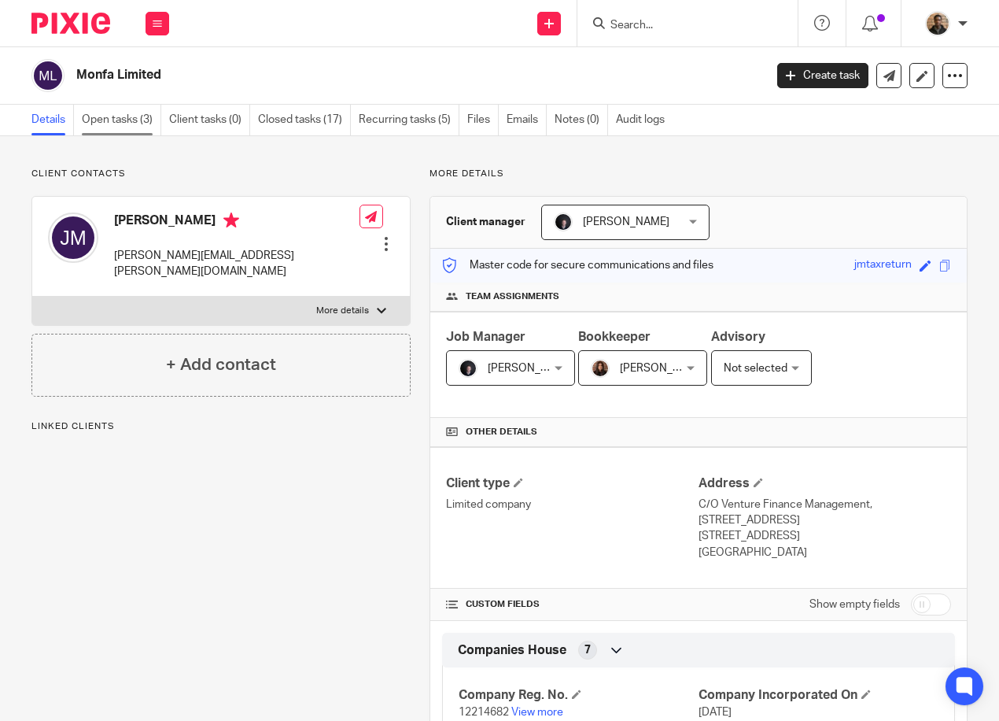
click at [125, 126] on link "Open tasks (3)" at bounding box center [121, 120] width 79 height 31
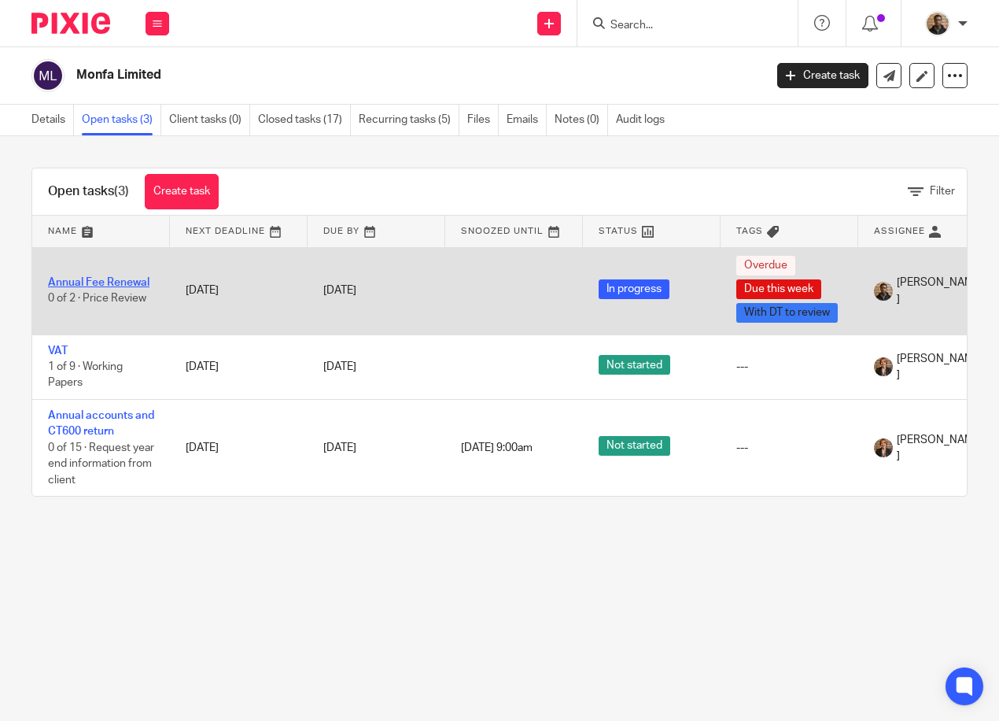
click at [73, 283] on link "Annual Fee Renewal" at bounding box center [98, 282] width 101 height 11
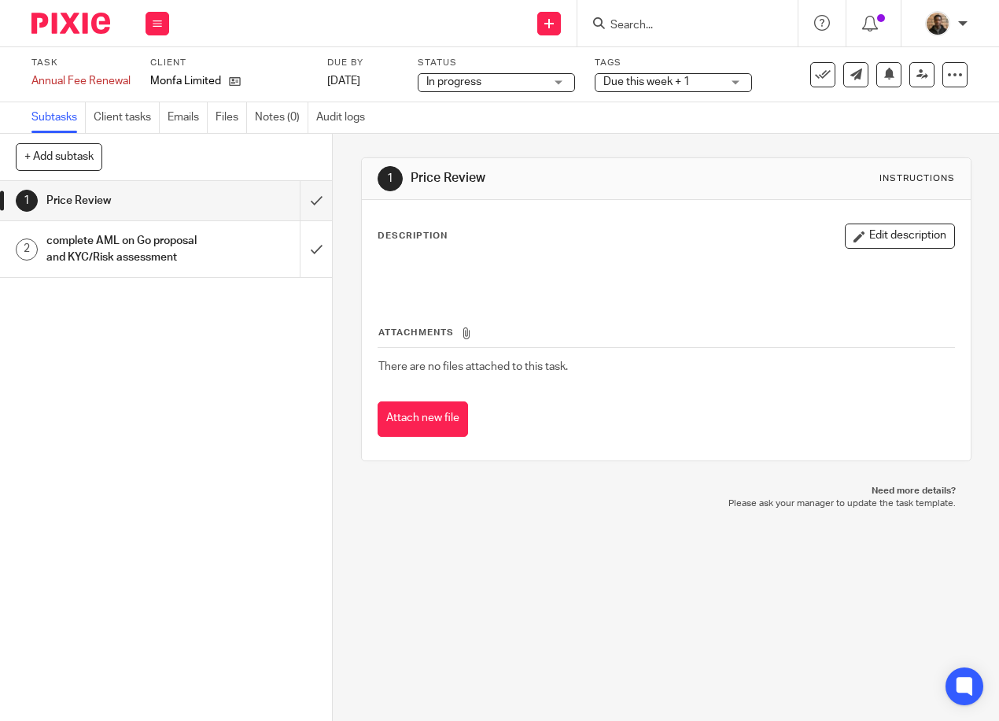
click at [665, 79] on span "Due this week + 1" at bounding box center [646, 81] width 87 height 11
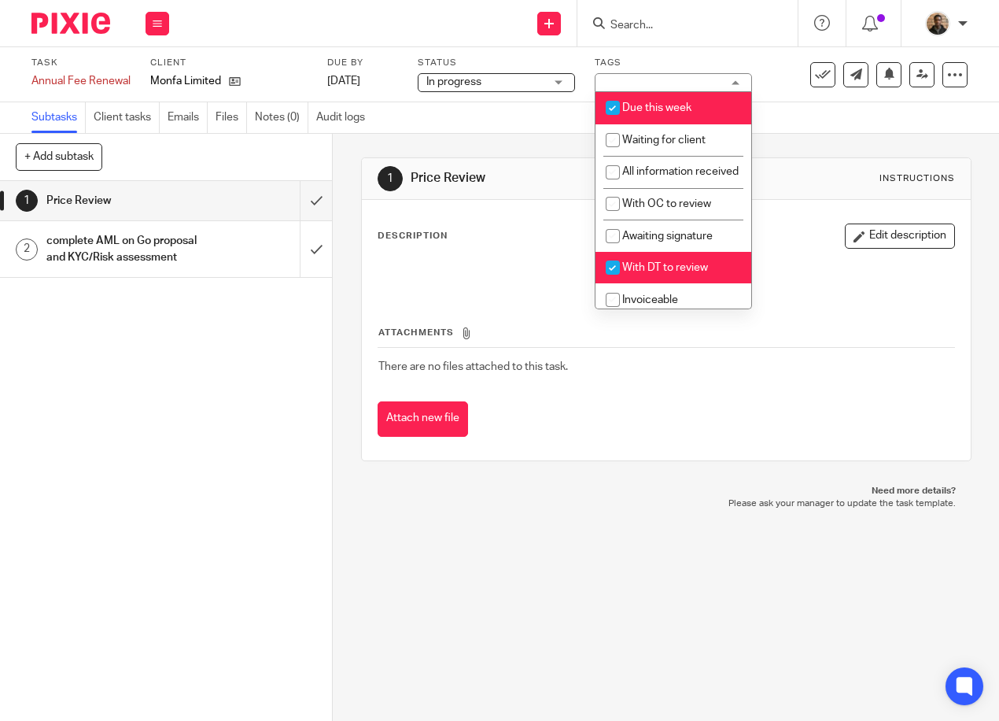
click at [500, 124] on div "Subtasks Client tasks Emails Files Notes (0) Audit logs" at bounding box center [499, 117] width 999 height 31
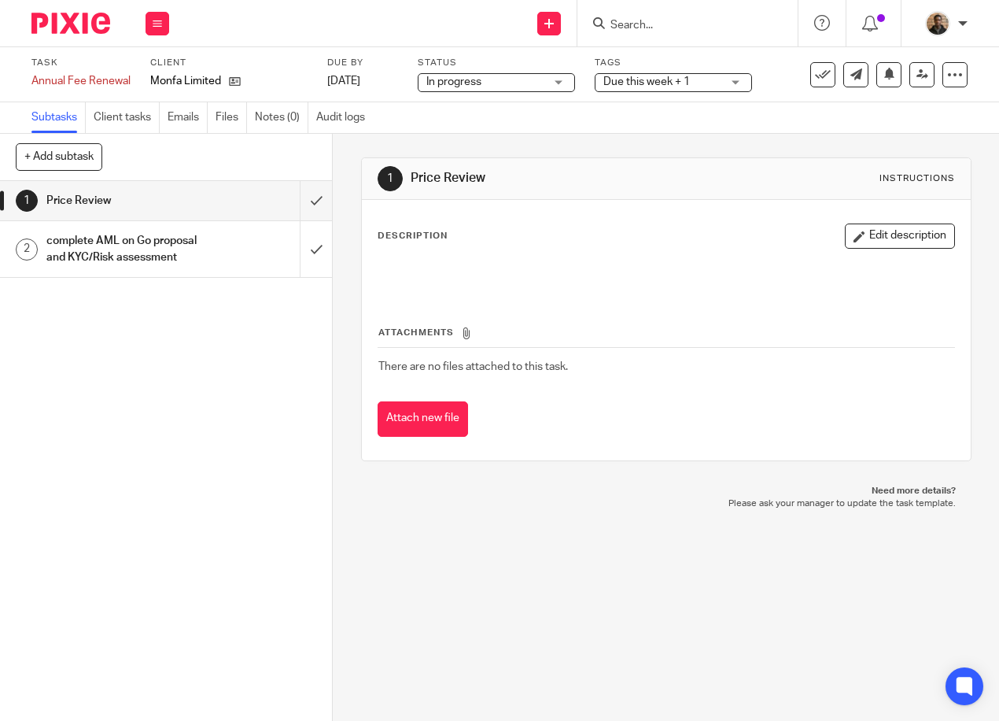
click at [703, 82] on span "Due this week + 1" at bounding box center [662, 82] width 118 height 17
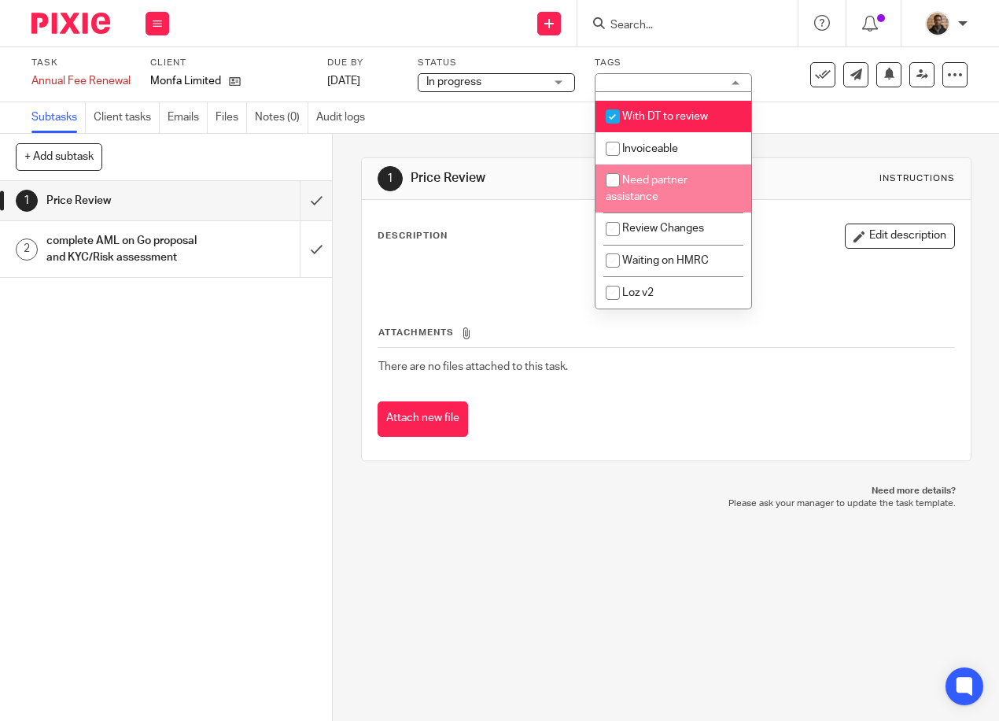
scroll to position [157, 0]
click at [895, 93] on div "Task Annual Fee Renewal Save Annual Fee Renewal 0 /2 Client Monfa Limited Due b…" at bounding box center [499, 74] width 999 height 55
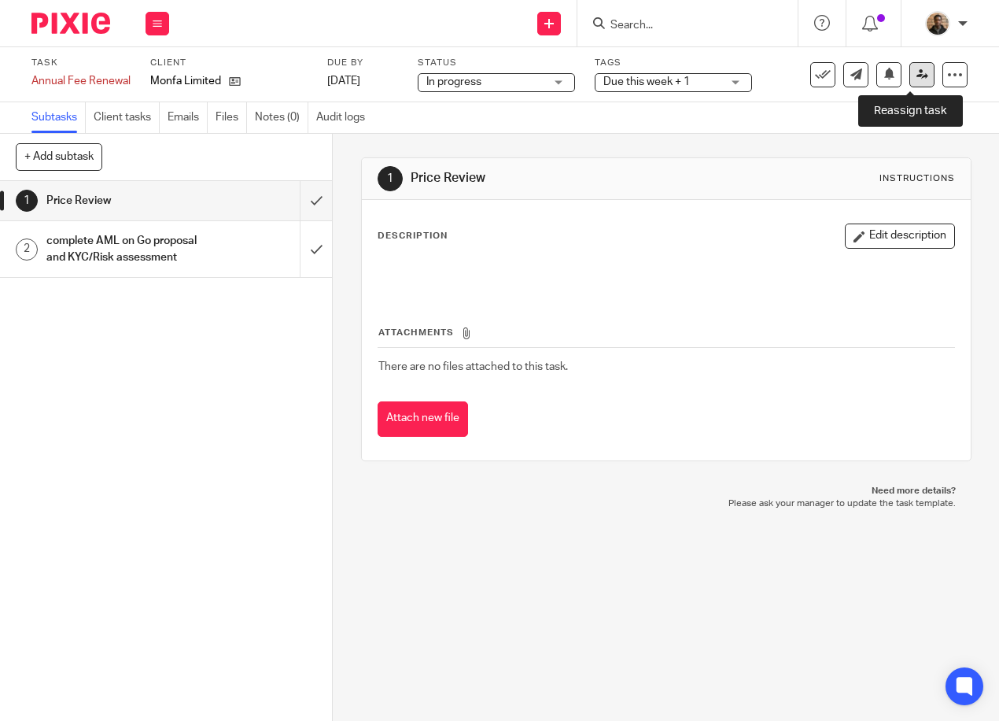
click at [917, 74] on icon at bounding box center [923, 74] width 12 height 12
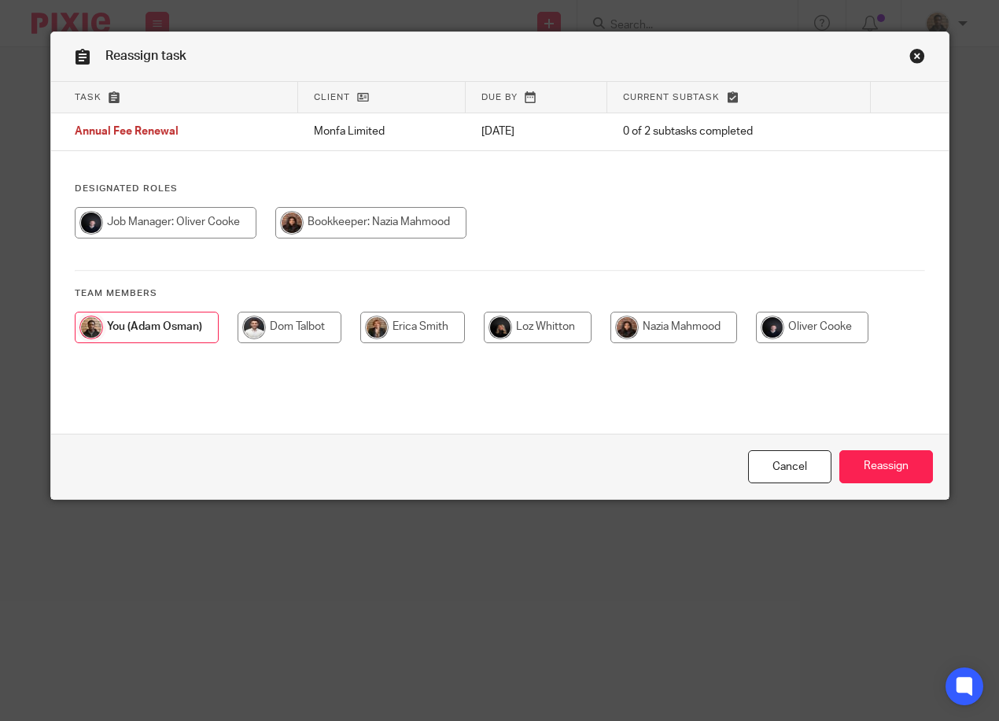
click at [178, 220] on input "radio" at bounding box center [166, 222] width 182 height 31
radio input "true"
click at [404, 231] on input "radio" at bounding box center [374, 222] width 191 height 31
radio input "true"
click at [276, 334] on input "radio" at bounding box center [287, 327] width 104 height 31
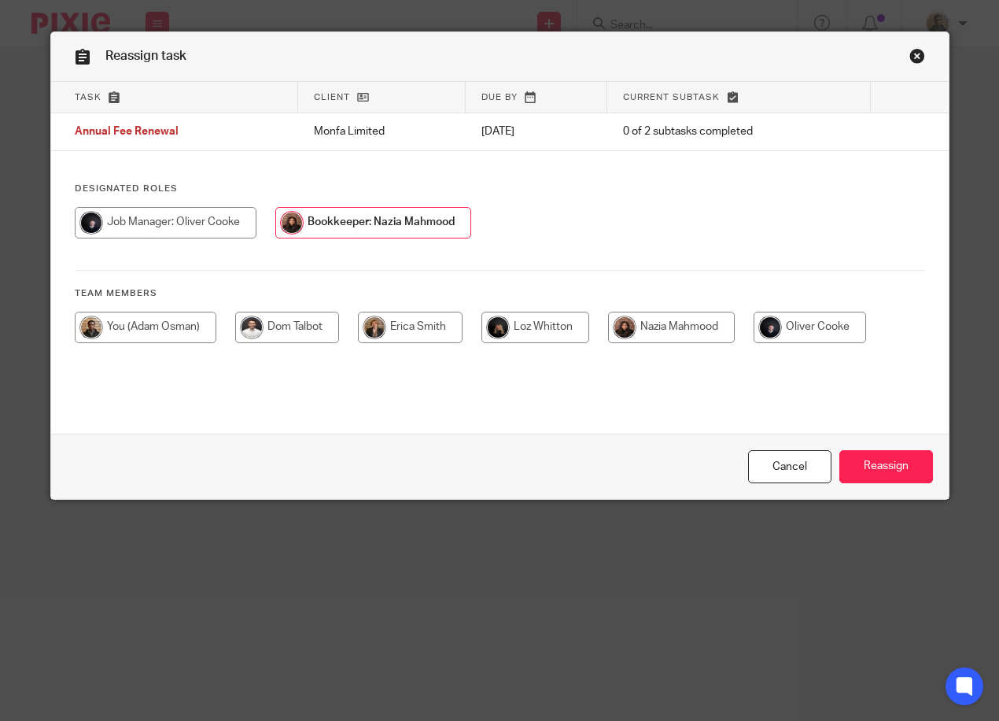
radio input "true"
click at [903, 478] on input "Reassign" at bounding box center [886, 467] width 94 height 34
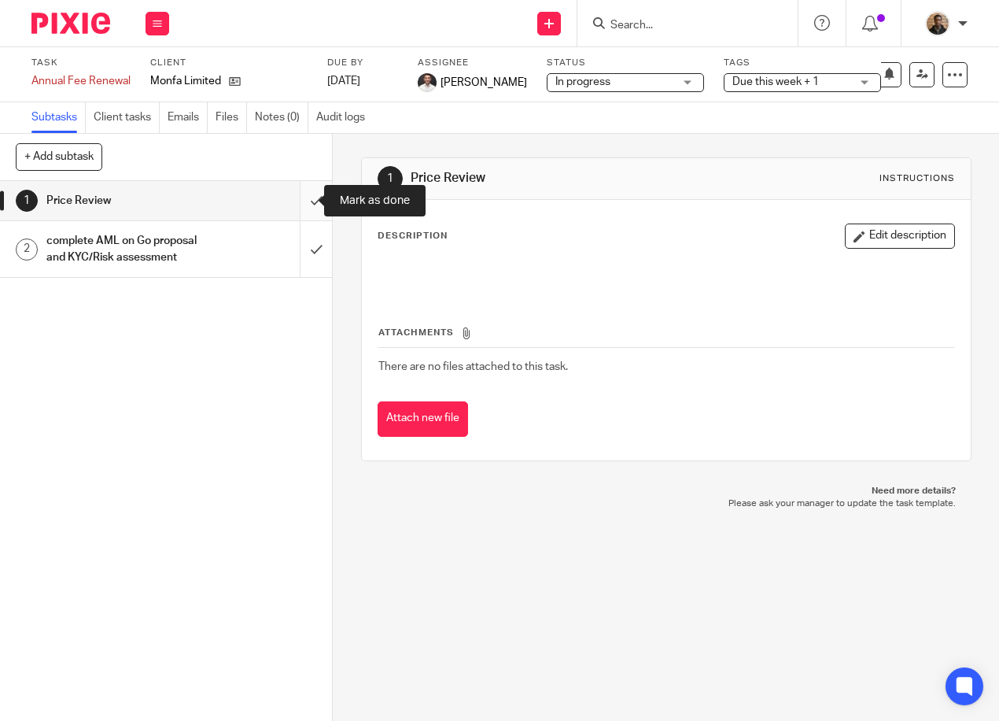
click at [296, 205] on input "submit" at bounding box center [166, 200] width 332 height 39
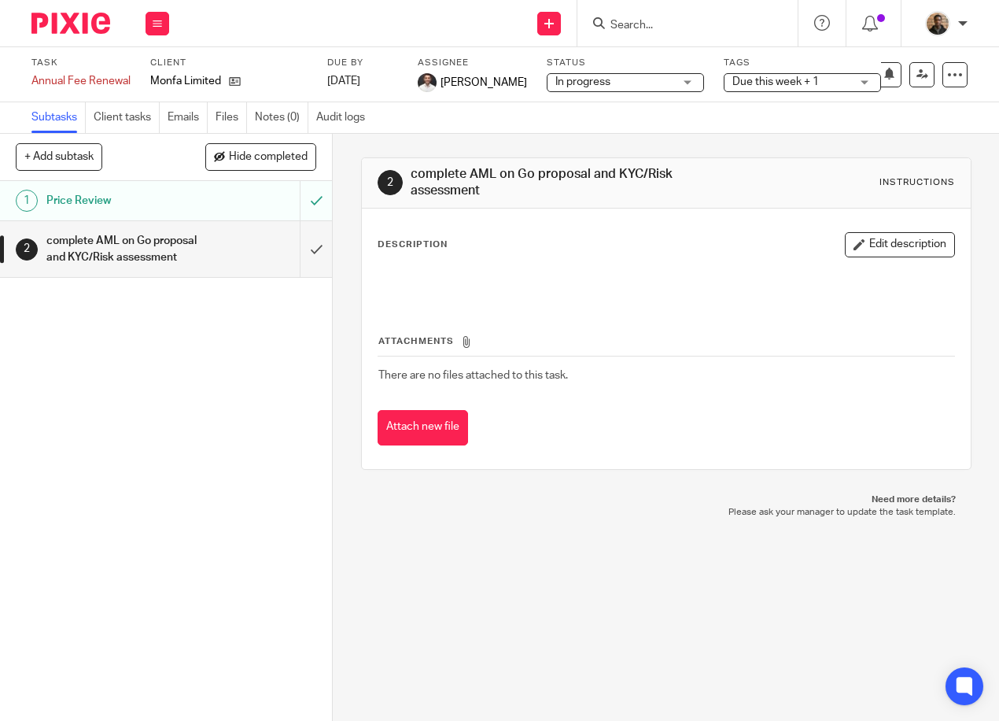
click at [673, 32] on input "Search" at bounding box center [680, 26] width 142 height 14
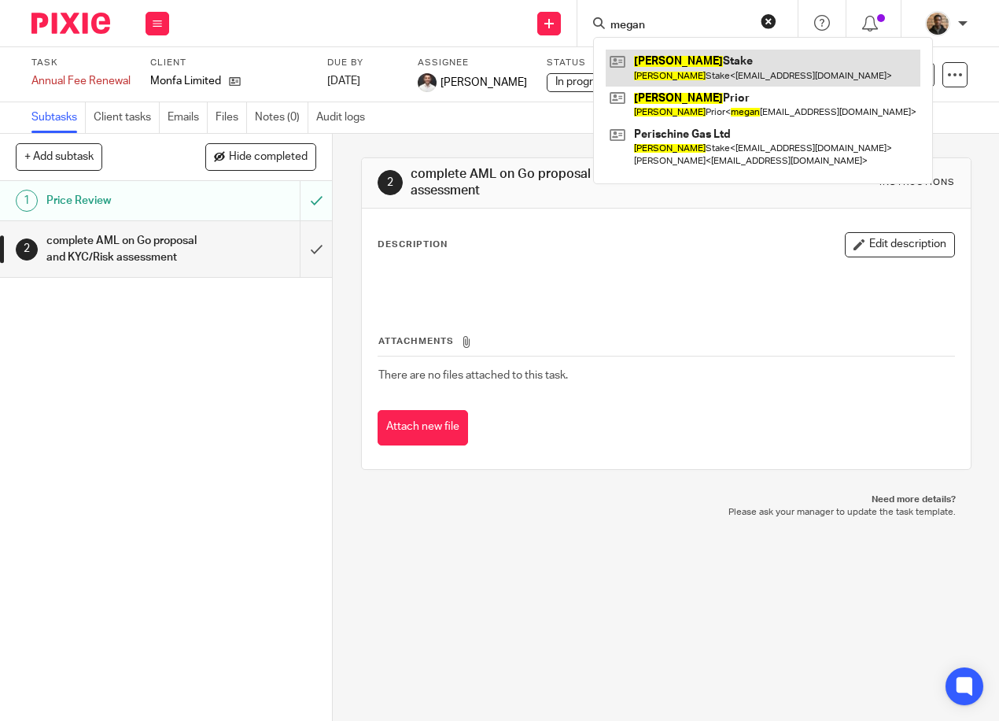
type input "megan"
click at [780, 69] on link at bounding box center [763, 68] width 315 height 36
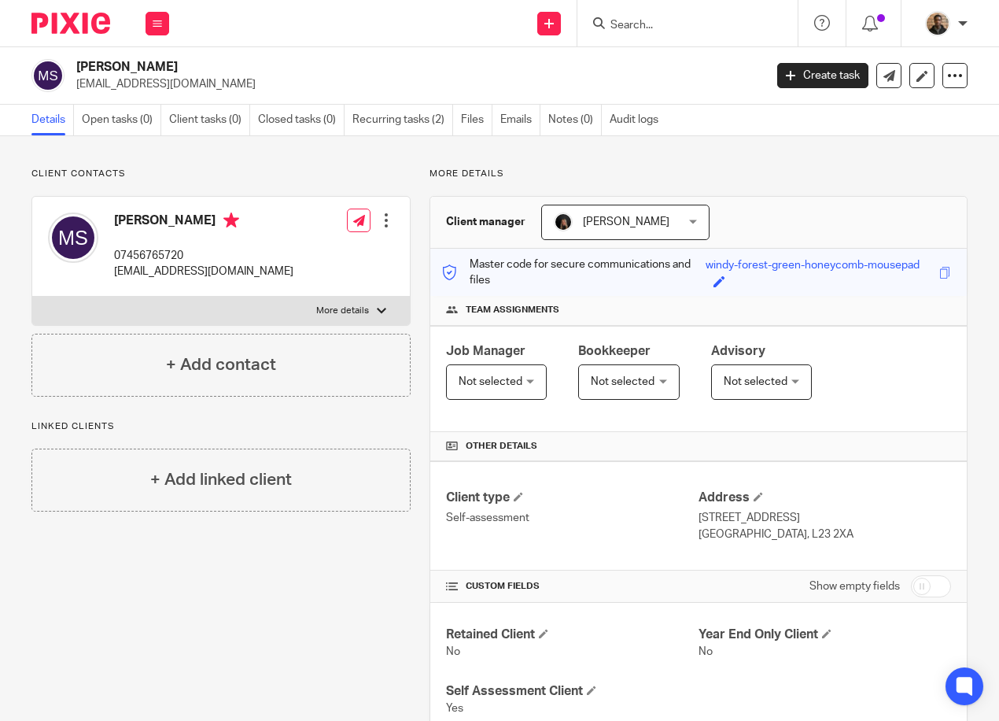
click at [623, 26] on input "Search" at bounding box center [680, 26] width 142 height 14
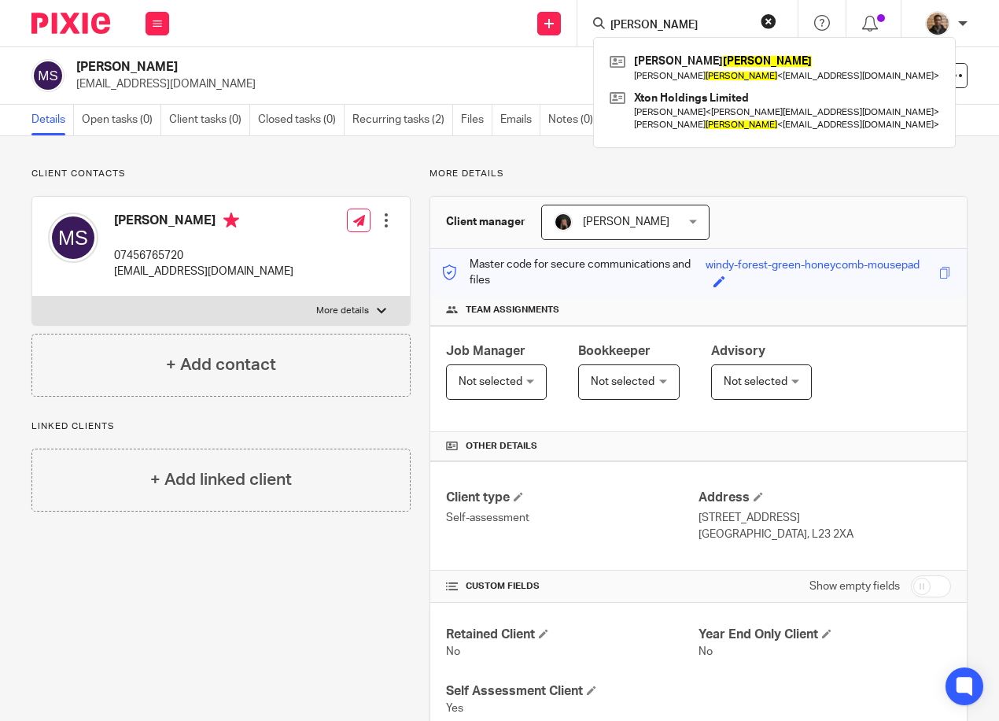
type input "luxton"
